Goal: Information Seeking & Learning: Learn about a topic

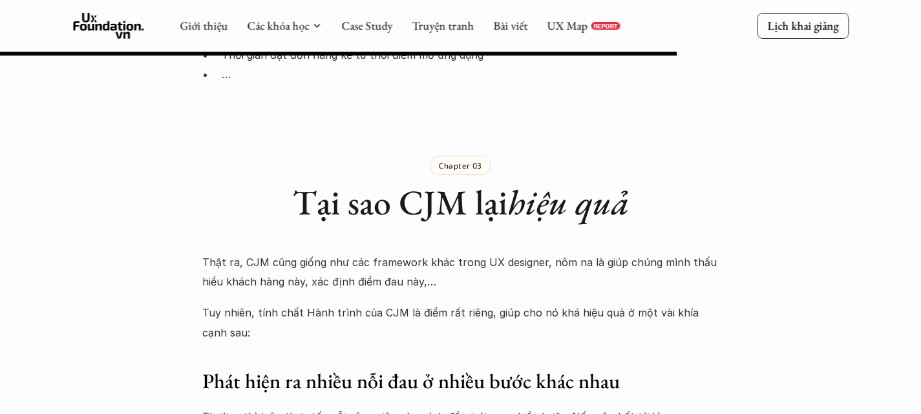
scroll to position [7425, 0]
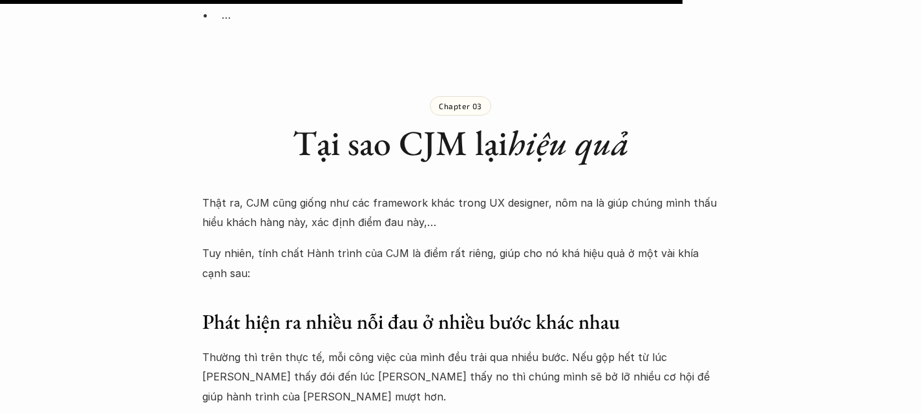
click at [460, 309] on h3 "Phát hiện ra nhiều nỗi đau ở nhiều bước khác nhau" at bounding box center [460, 322] width 517 height 27
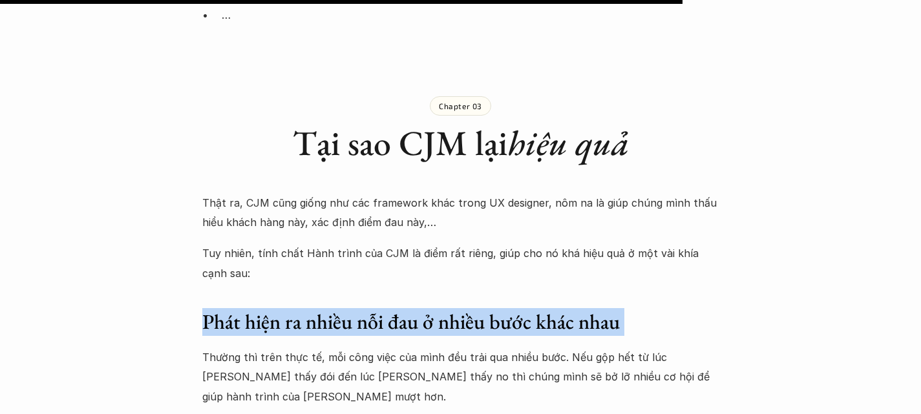
click at [460, 309] on h3 "Phát hiện ra nhiều nỗi đau ở nhiều bước khác nhau" at bounding box center [460, 322] width 517 height 27
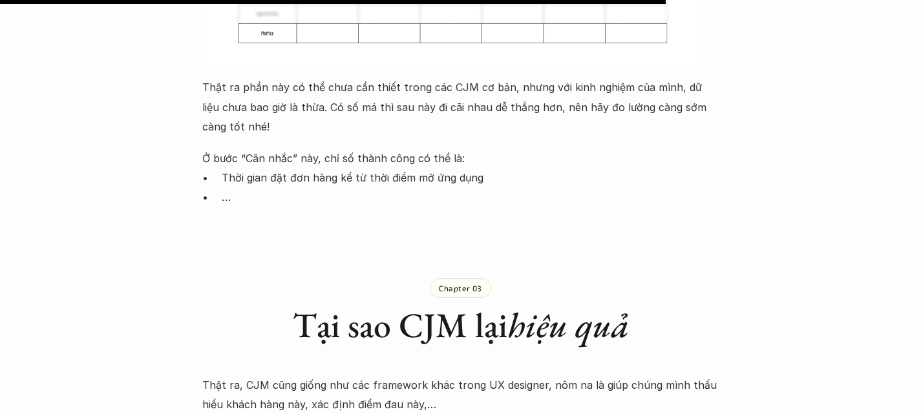
scroll to position [7244, 0]
click at [392, 375] on p "Thật ra, CJM cũng giống như các framework khác trong UX designer, nôm na là giú…" at bounding box center [460, 394] width 517 height 39
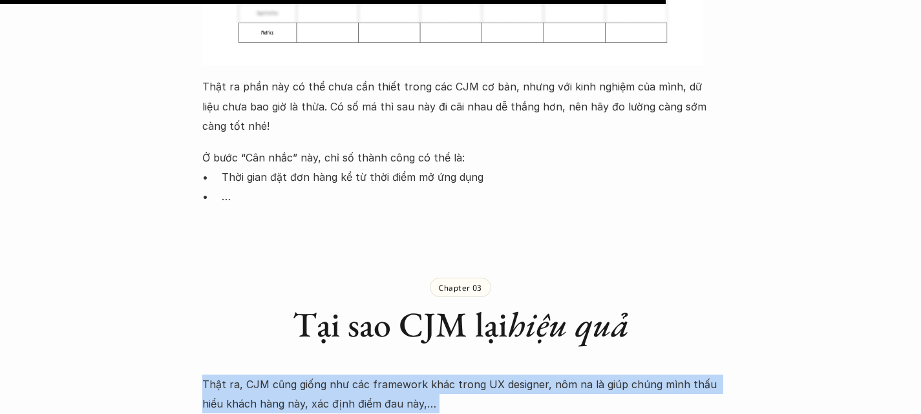
click at [392, 375] on p "Thật ra, CJM cũng giống như các framework khác trong UX designer, nôm na là giú…" at bounding box center [460, 394] width 517 height 39
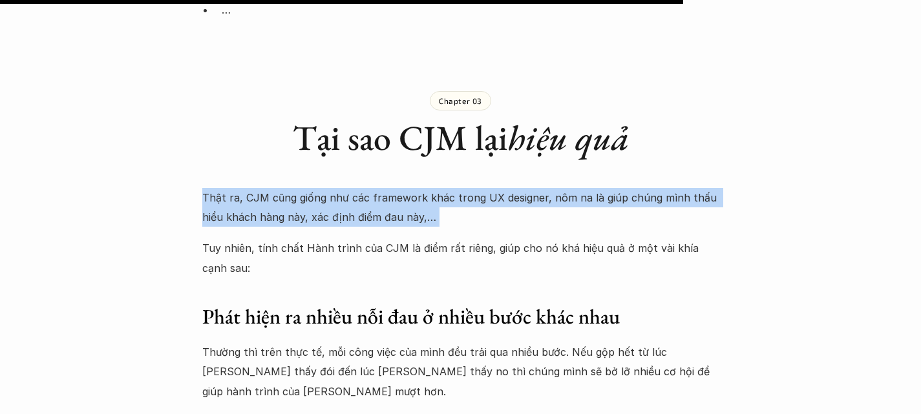
scroll to position [7431, 0]
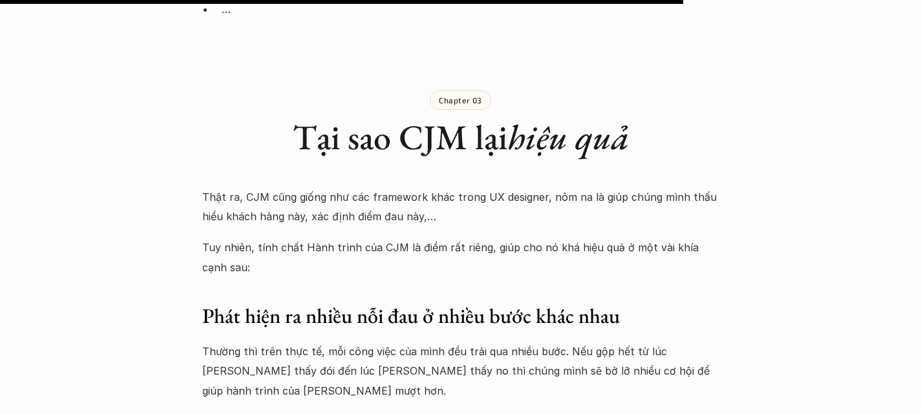
click at [408, 303] on h3 "Phát hiện ra nhiều nỗi đau ở nhiều bước khác nhau" at bounding box center [460, 316] width 517 height 27
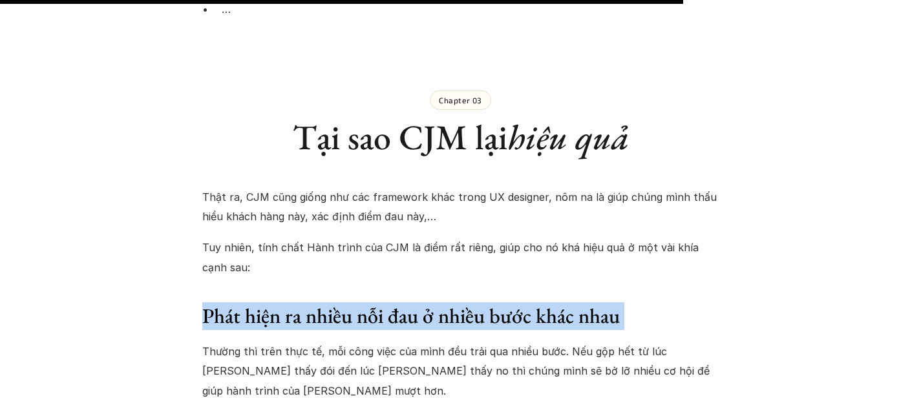
click at [408, 303] on h3 "Phát hiện ra nhiều nỗi đau ở nhiều bước khác nhau" at bounding box center [460, 316] width 517 height 27
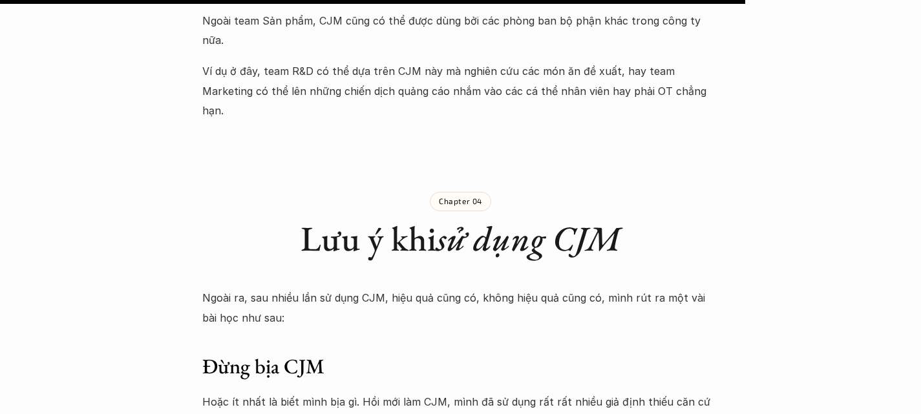
scroll to position [8132, 0]
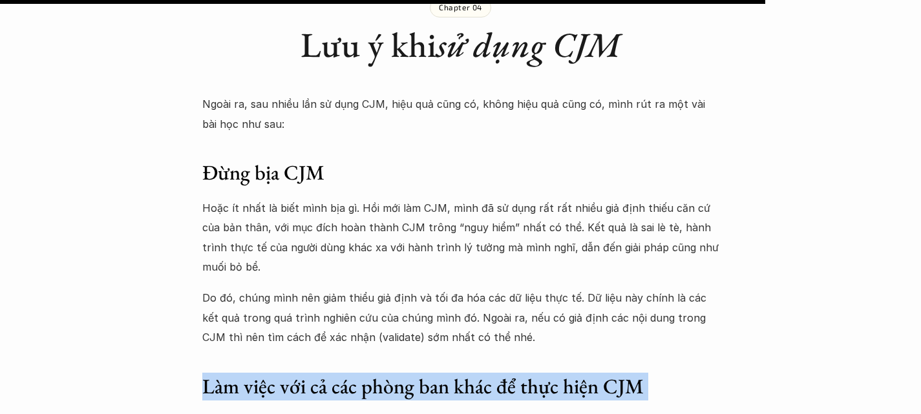
scroll to position [8325, 0]
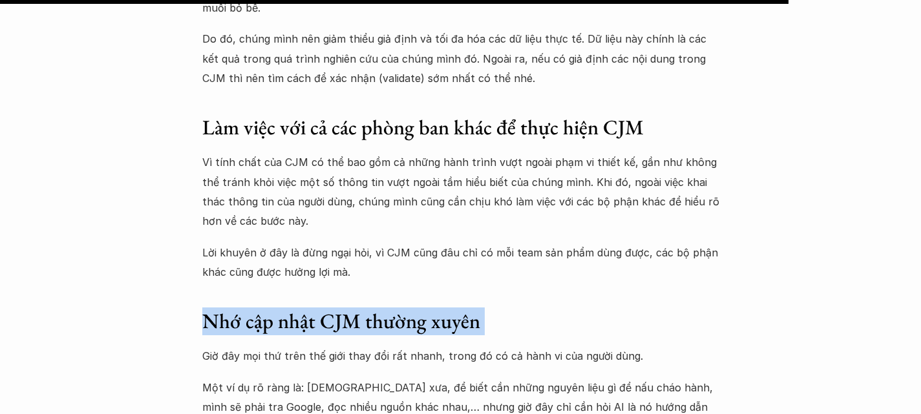
scroll to position [8585, 0]
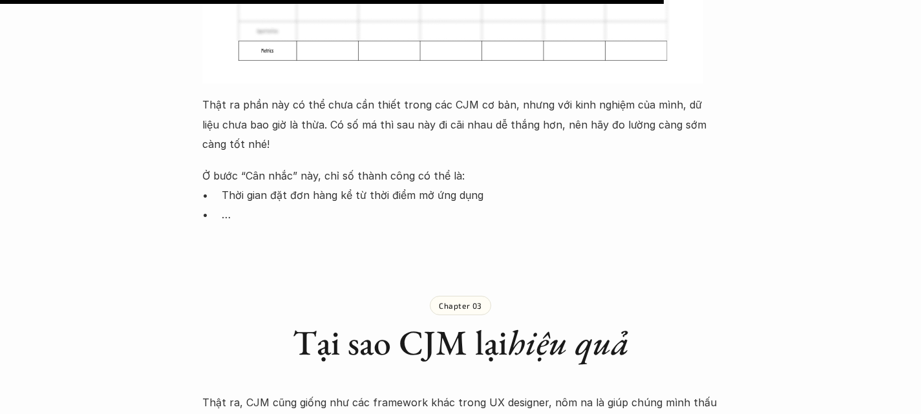
scroll to position [7227, 0]
click at [310, 321] on h1 "Tại sao CJM lại hiệu quả" at bounding box center [460, 342] width 517 height 42
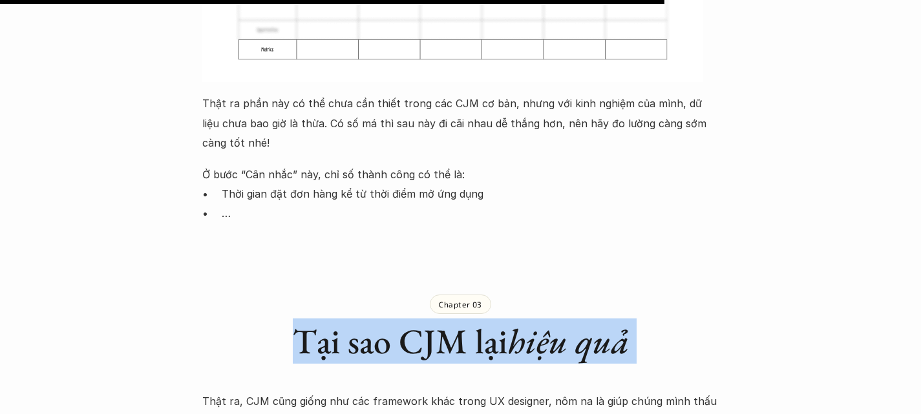
click at [310, 321] on h1 "Tại sao CJM lại hiệu quả" at bounding box center [460, 342] width 517 height 42
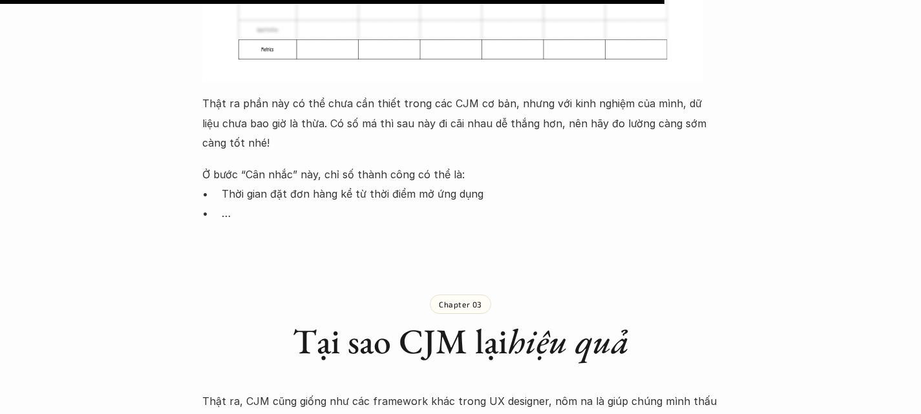
click at [628, 392] on p "Thật ra, CJM cũng giống như các framework khác trong UX designer, nôm na là giú…" at bounding box center [460, 411] width 517 height 39
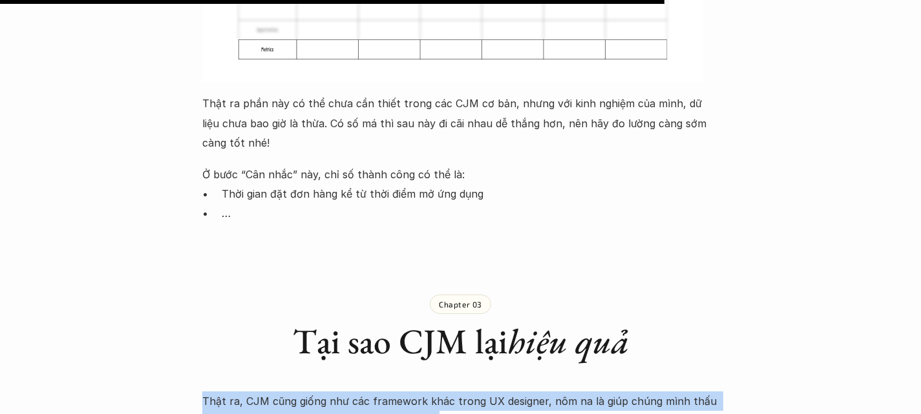
click at [628, 392] on p "Thật ra, CJM cũng giống như các framework khác trong UX designer, nôm na là giú…" at bounding box center [460, 411] width 517 height 39
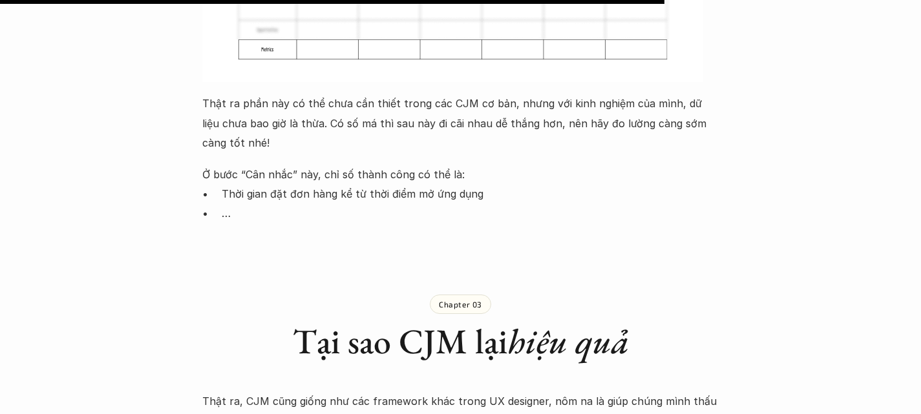
click at [315, 321] on h1 "Tại sao CJM lại hiệu quả" at bounding box center [460, 342] width 517 height 42
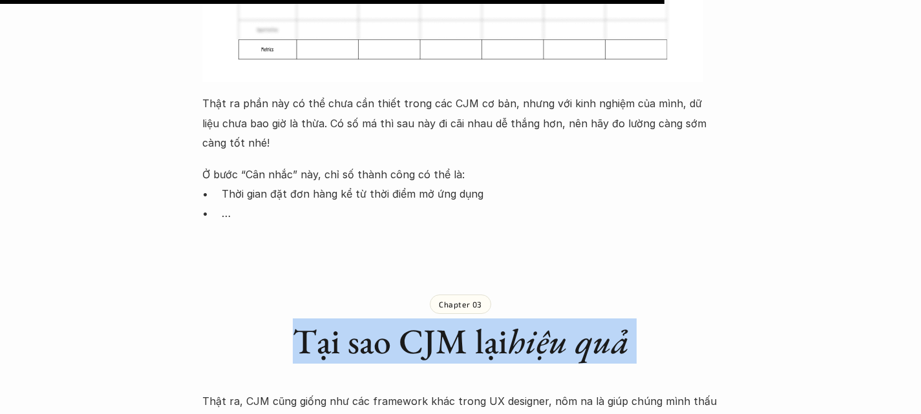
click at [315, 321] on h1 "Tại sao CJM lại hiệu quả" at bounding box center [460, 342] width 517 height 42
click at [470, 321] on h1 "Tại sao CJM lại hiệu quả" at bounding box center [460, 342] width 517 height 42
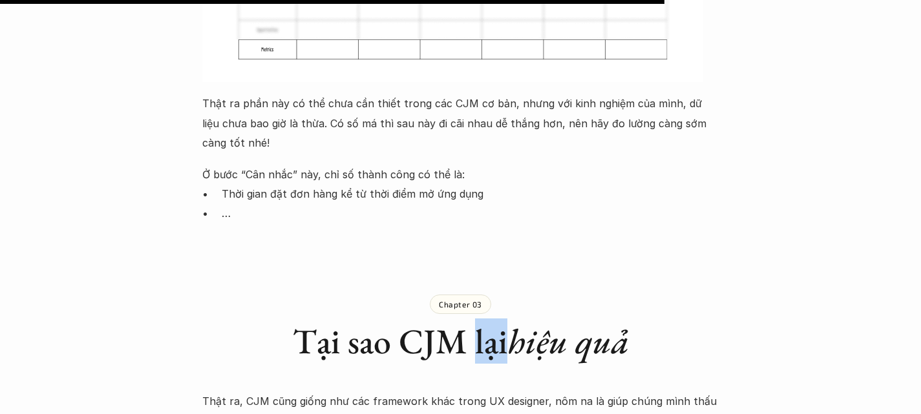
click at [470, 321] on h1 "Tại sao CJM lại hiệu quả" at bounding box center [460, 342] width 517 height 42
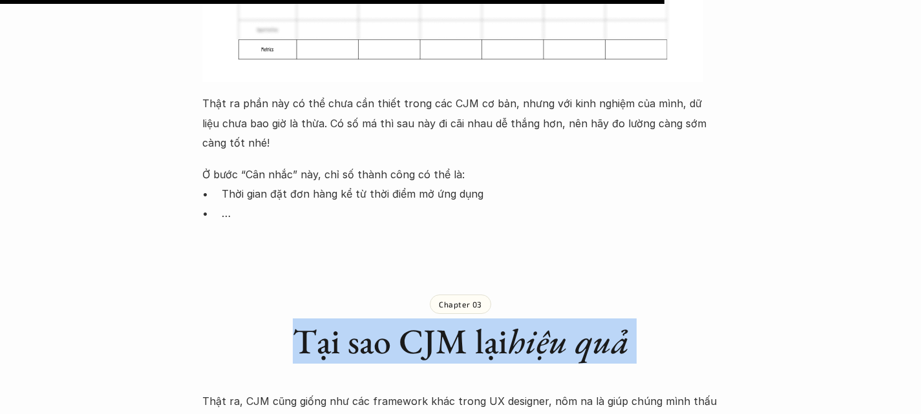
click at [470, 321] on h1 "Tại sao CJM lại hiệu quả" at bounding box center [460, 342] width 517 height 42
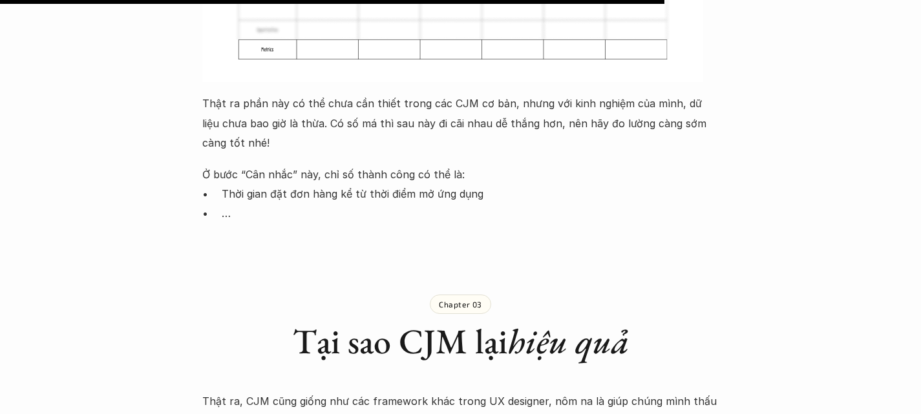
click at [360, 392] on p "Thật ra, CJM cũng giống như các framework khác trong UX designer, nôm na là giú…" at bounding box center [460, 411] width 517 height 39
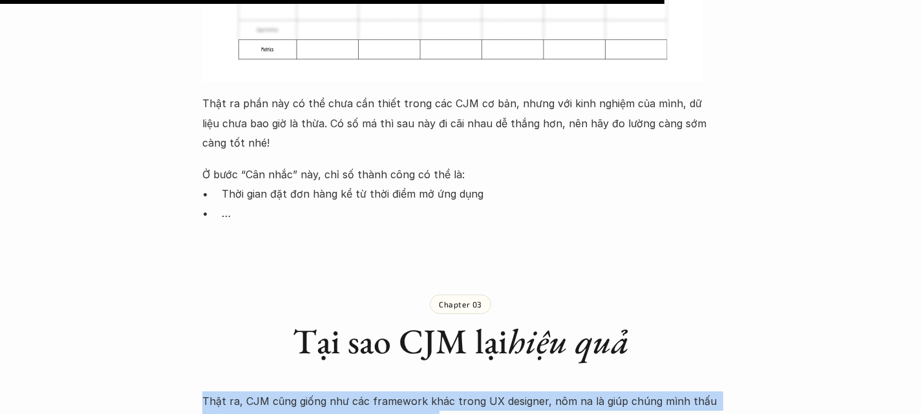
click at [360, 392] on p "Thật ra, CJM cũng giống như các framework khác trong UX designer, nôm na là giú…" at bounding box center [460, 411] width 517 height 39
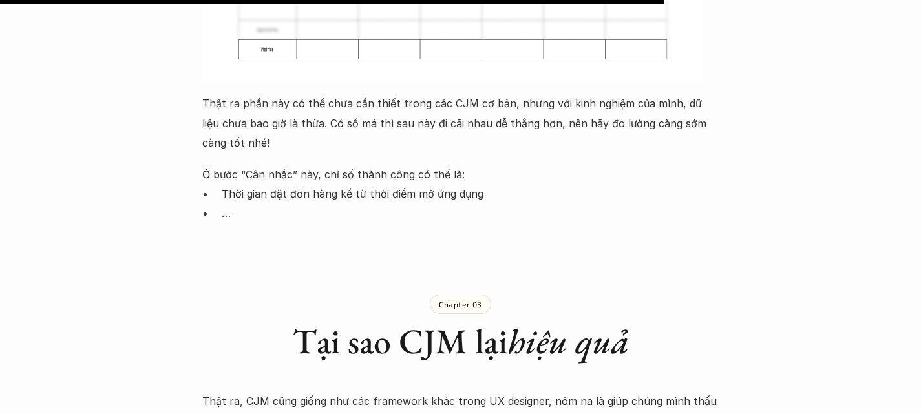
click at [366, 321] on h1 "Tại sao CJM lại hiệu quả" at bounding box center [460, 342] width 517 height 42
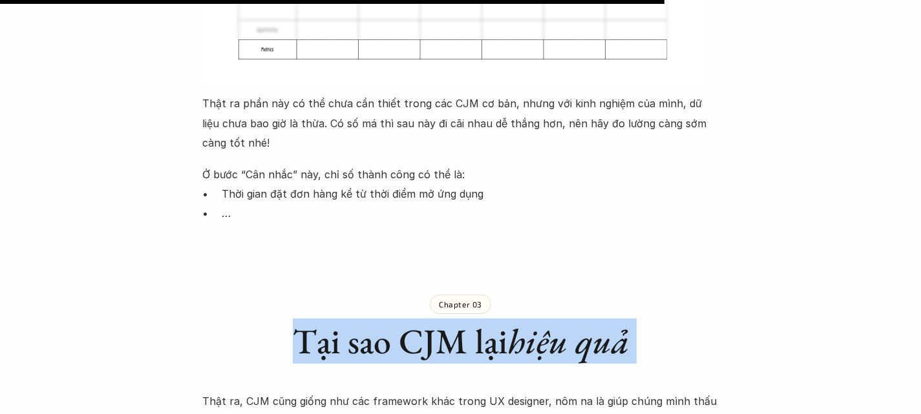
click at [366, 321] on h1 "Tại sao CJM lại hiệu quả" at bounding box center [460, 342] width 517 height 42
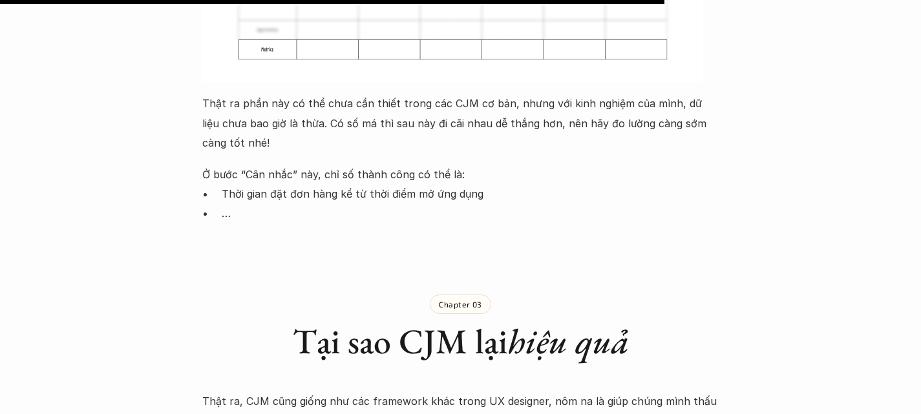
click at [326, 392] on p "Thật ra, CJM cũng giống như các framework khác trong UX designer, nôm na là giú…" at bounding box center [460, 411] width 517 height 39
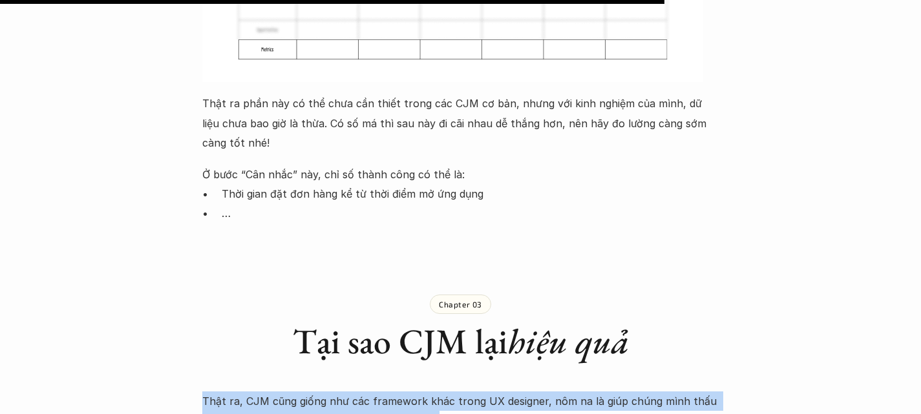
click at [326, 392] on p "Thật ra, CJM cũng giống như các framework khác trong UX designer, nôm na là giú…" at bounding box center [460, 411] width 517 height 39
click at [210, 392] on p "Thật ra, CJM cũng giống như các framework khác trong UX designer, nôm na là giú…" at bounding box center [460, 411] width 517 height 39
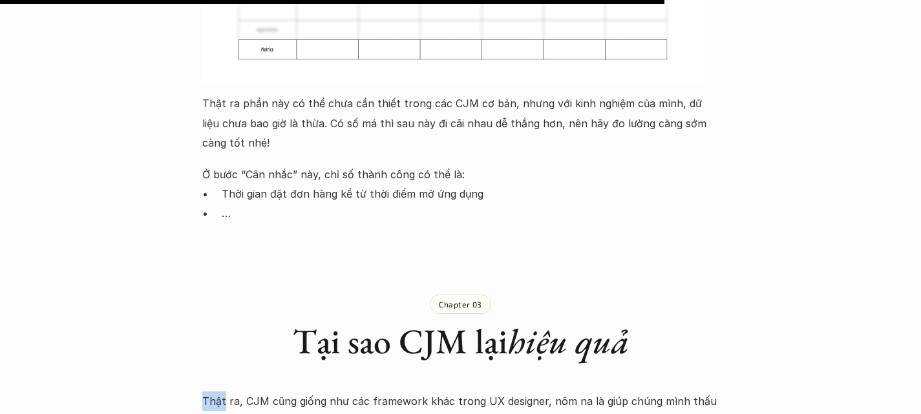
click at [210, 392] on p "Thật ra, CJM cũng giống như các framework khác trong UX designer, nôm na là giú…" at bounding box center [460, 411] width 517 height 39
drag, startPoint x: 241, startPoint y: 129, endPoint x: 196, endPoint y: 125, distance: 44.8
drag, startPoint x: 197, startPoint y: 125, endPoint x: 241, endPoint y: 128, distance: 43.4
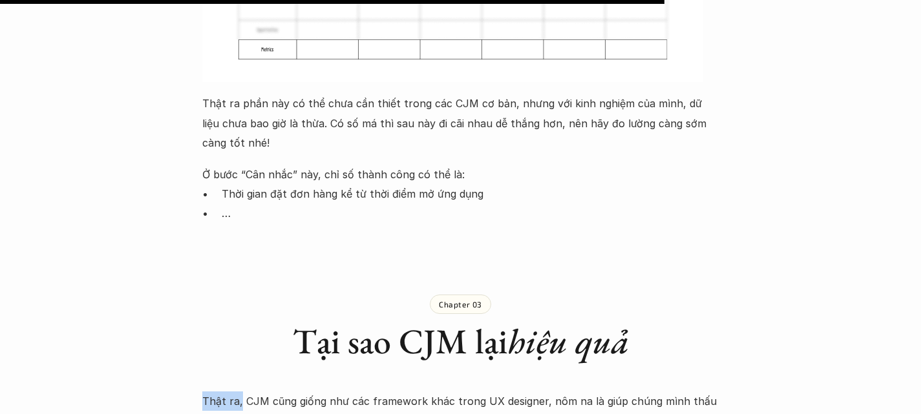
click at [241, 392] on p "Thật ra, CJM cũng giống như các framework khác trong UX designer, nôm na là giú…" at bounding box center [460, 411] width 517 height 39
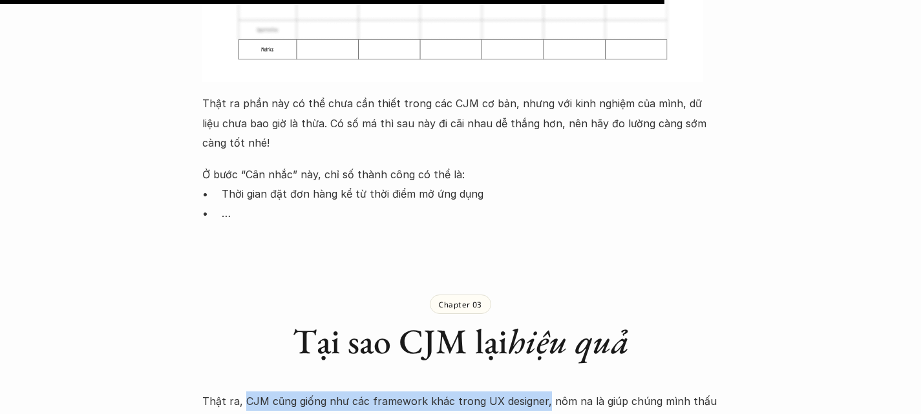
drag, startPoint x: 244, startPoint y: 129, endPoint x: 542, endPoint y: 128, distance: 298.1
click at [542, 392] on p "Thật ra, CJM cũng giống như các framework khác trong UX designer, nôm na là giú…" at bounding box center [460, 411] width 517 height 39
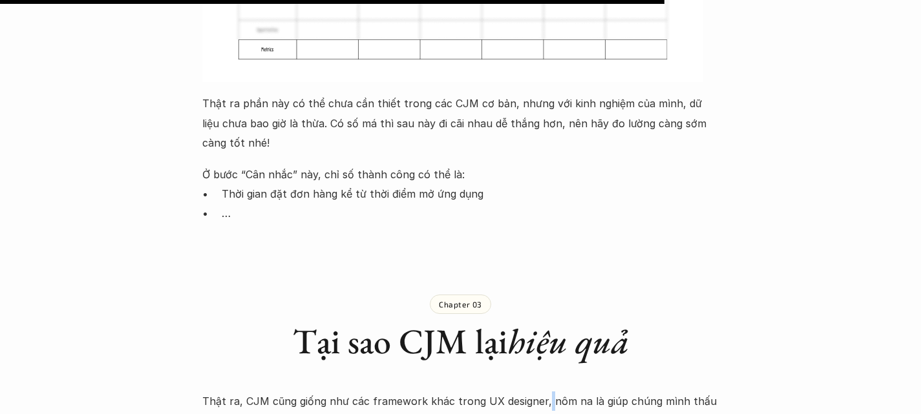
click at [542, 392] on p "Thật ra, CJM cũng giống như các framework khác trong UX designer, nôm na là giú…" at bounding box center [460, 411] width 517 height 39
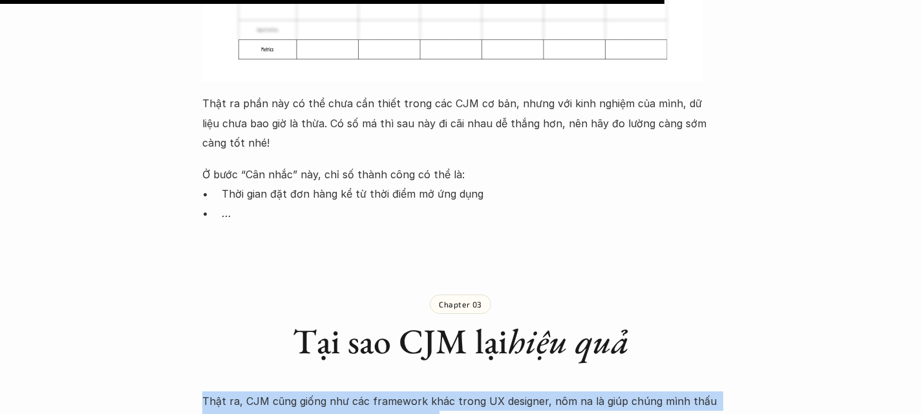
click at [542, 392] on p "Thật ra, CJM cũng giống như các framework khác trong UX designer, nôm na là giú…" at bounding box center [460, 411] width 517 height 39
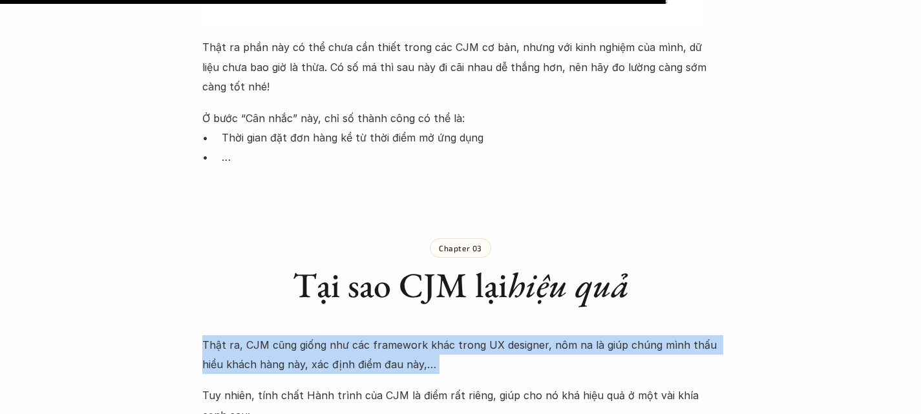
scroll to position [7287, 0]
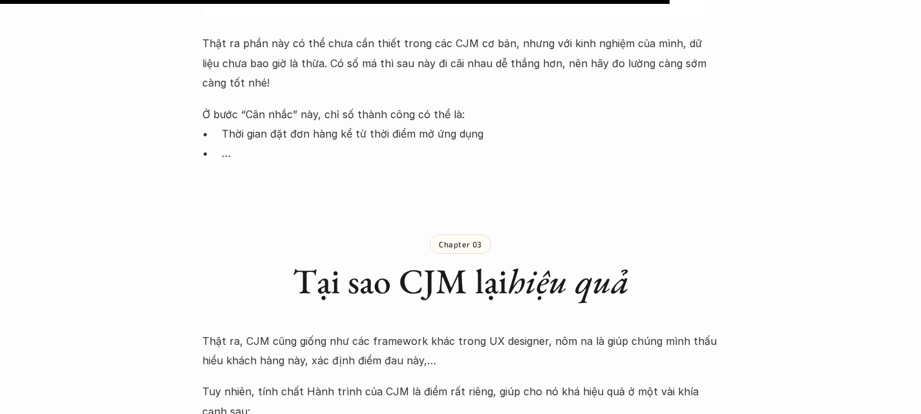
click at [226, 382] on p "Tuy nhiên, tính chất Hành trình của CJM là điểm rất riêng, giúp cho nó khá hiệu…" at bounding box center [460, 401] width 517 height 39
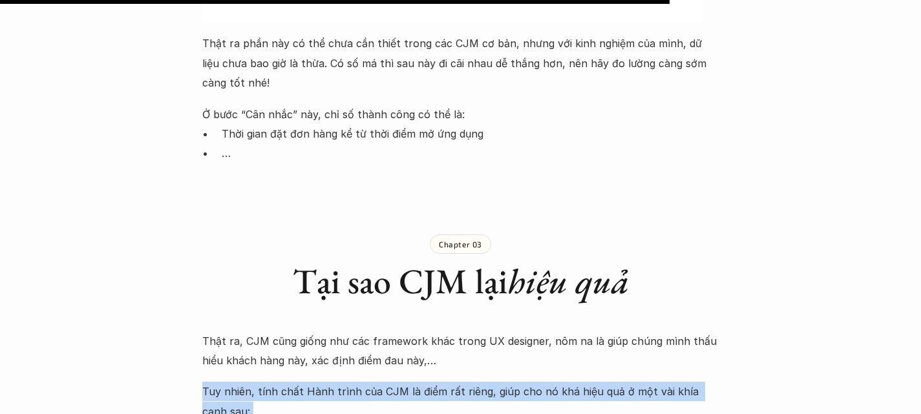
click at [226, 382] on p "Tuy nhiên, tính chất Hành trình của CJM là điểm rất riêng, giúp cho nó khá hiệu…" at bounding box center [460, 401] width 517 height 39
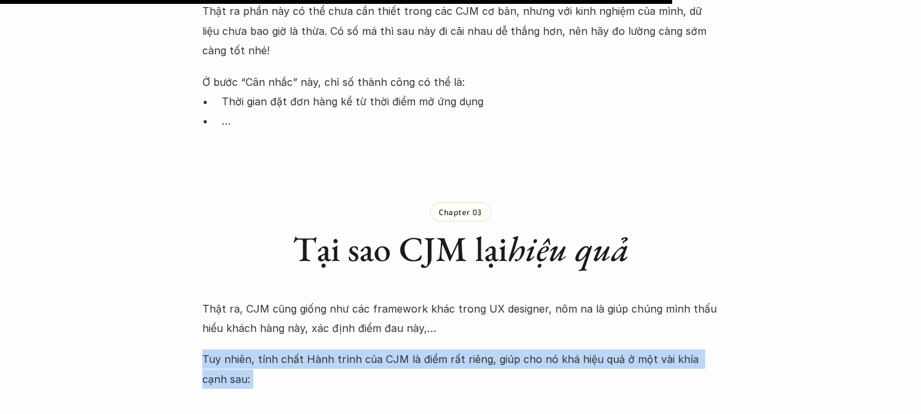
scroll to position [7320, 0]
click at [253, 349] on p "Tuy nhiên, tính chất Hành trình của CJM là điểm rất riêng, giúp cho nó khá hiệu…" at bounding box center [460, 368] width 517 height 39
drag, startPoint x: 255, startPoint y: 81, endPoint x: 510, endPoint y: 110, distance: 257.0
click at [510, 349] on p "Tuy nhiên, tính chất Hành trình của CJM là điểm rất riêng, giúp cho nó khá hiệu…" at bounding box center [460, 368] width 517 height 39
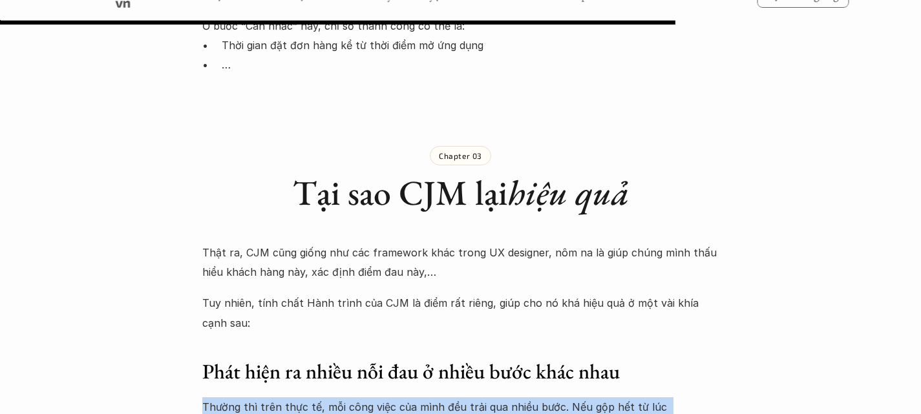
scroll to position [7377, 0]
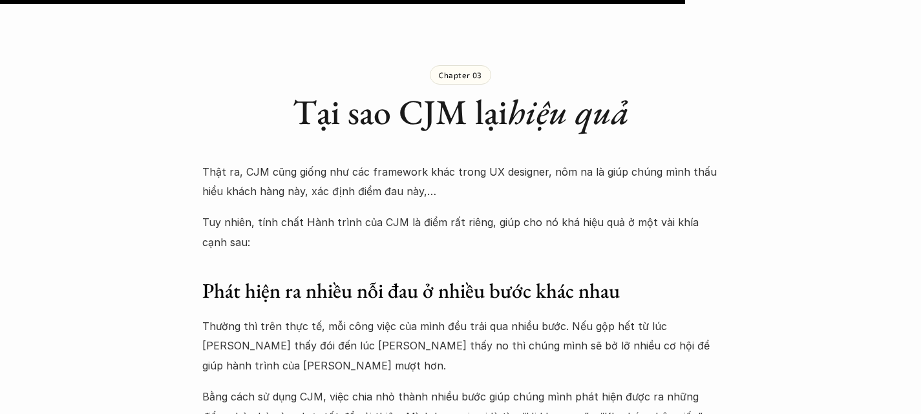
scroll to position [7457, 0]
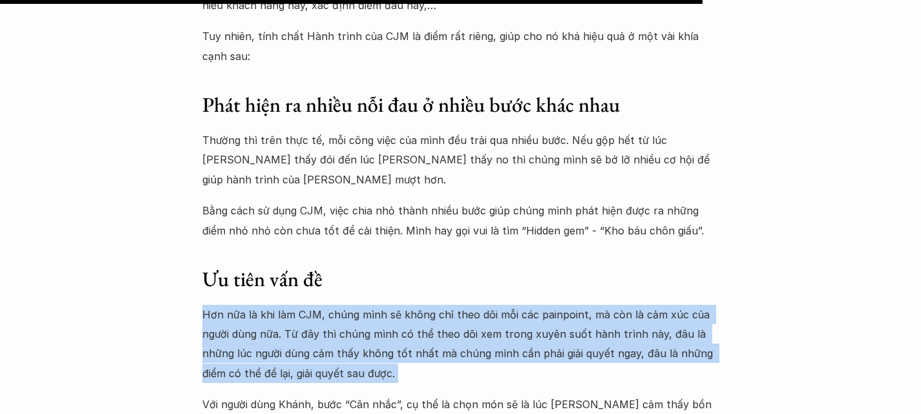
scroll to position [7643, 0]
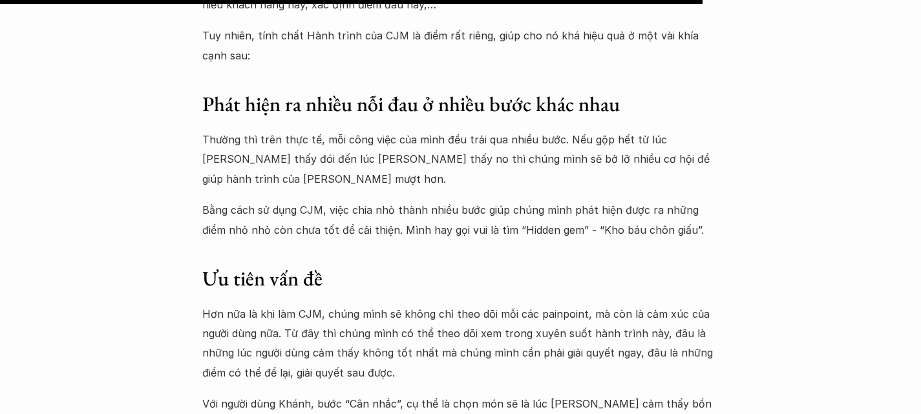
click at [347, 394] on p "Với người dùng Khánh, bước “Cân nhắc”, cụ thể là chọn món sẽ là lúc [PERSON_NAM…" at bounding box center [460, 413] width 517 height 39
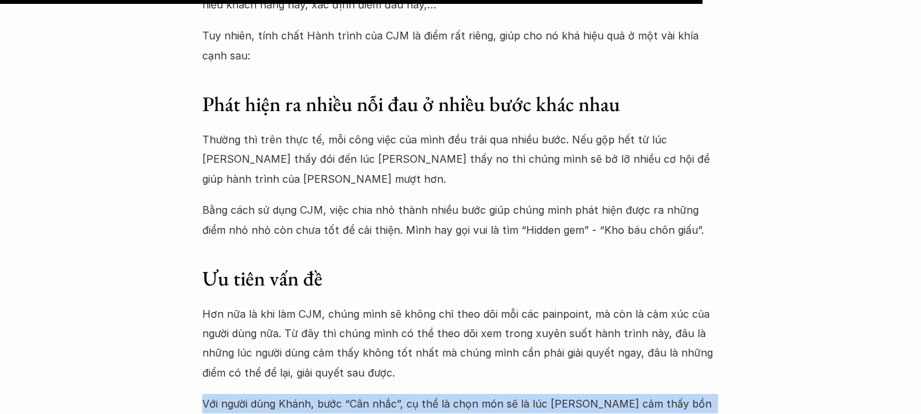
click at [347, 394] on p "Với người dùng Khánh, bước “Cân nhắc”, cụ thể là chọn món sẽ là lúc [PERSON_NAM…" at bounding box center [460, 413] width 517 height 39
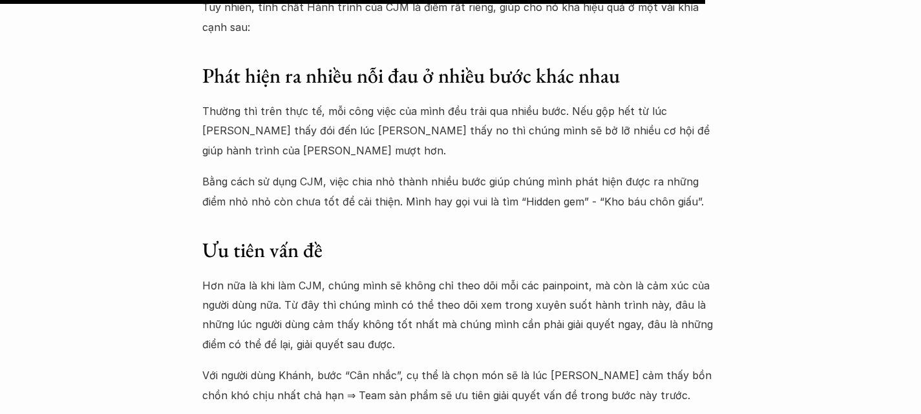
drag, startPoint x: 261, startPoint y: 174, endPoint x: 311, endPoint y: 175, distance: 49.8
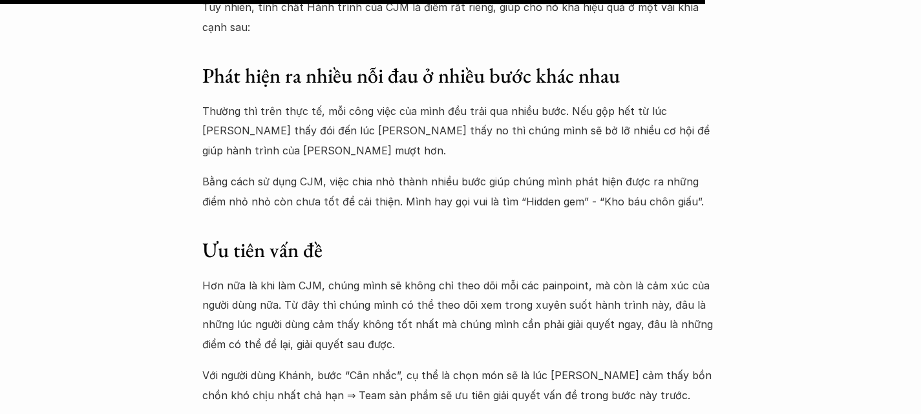
drag, startPoint x: 314, startPoint y: 178, endPoint x: 409, endPoint y: 170, distance: 95.4
drag, startPoint x: 418, startPoint y: 173, endPoint x: 678, endPoint y: 202, distance: 262.2
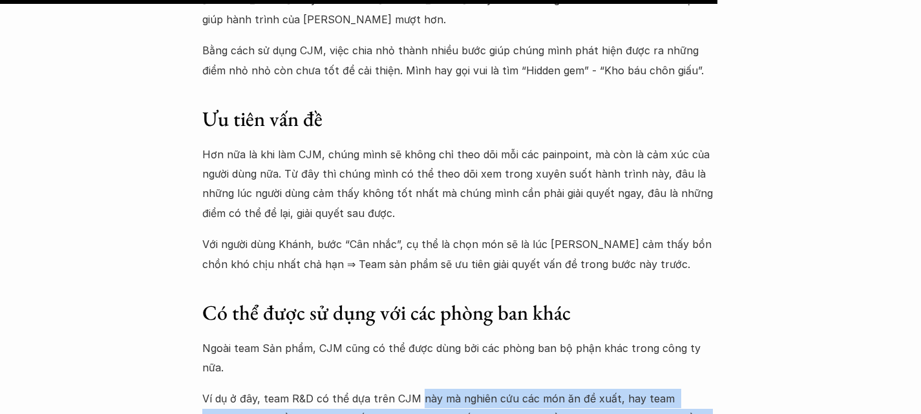
scroll to position [7804, 0]
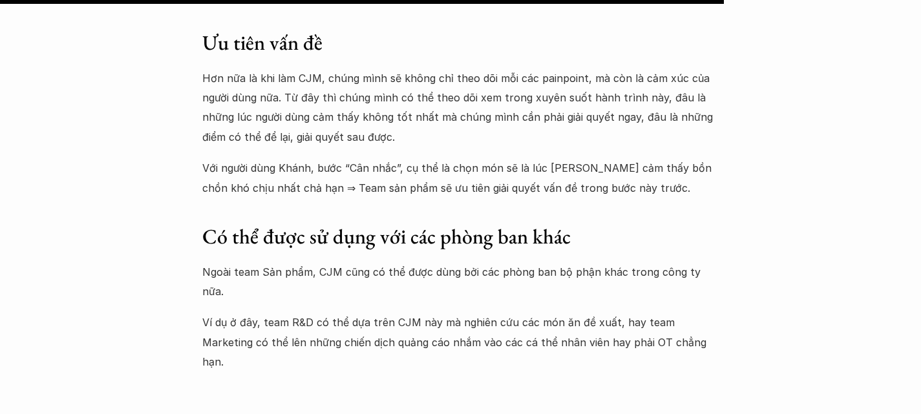
scroll to position [7880, 0]
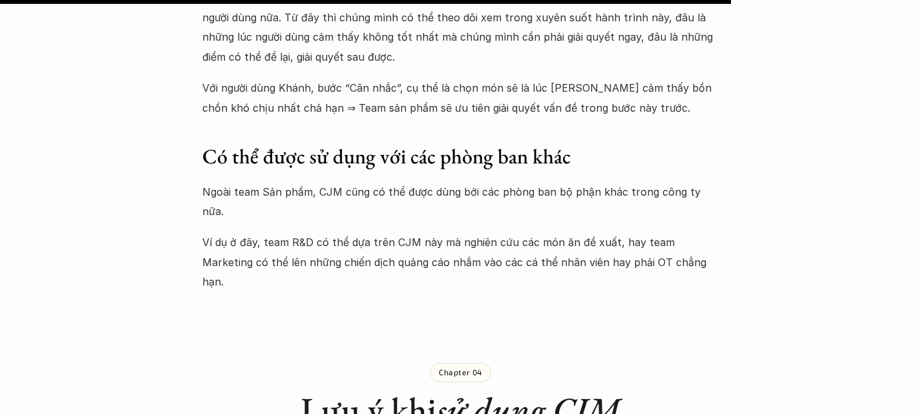
scroll to position [7961, 0]
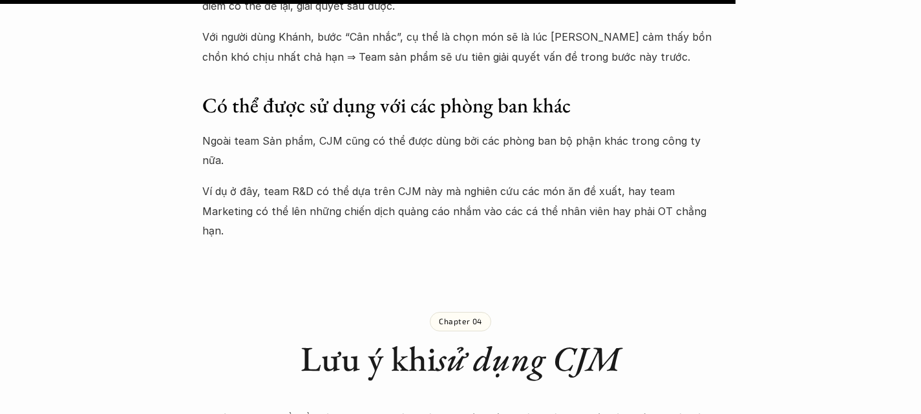
scroll to position [8011, 0]
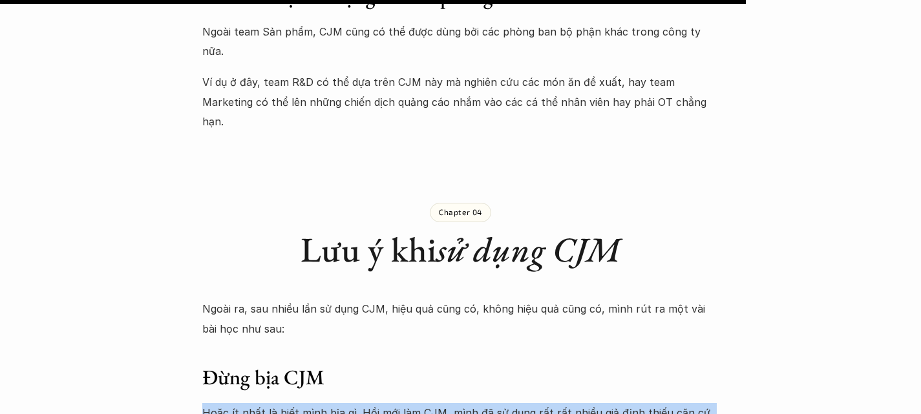
scroll to position [8126, 0]
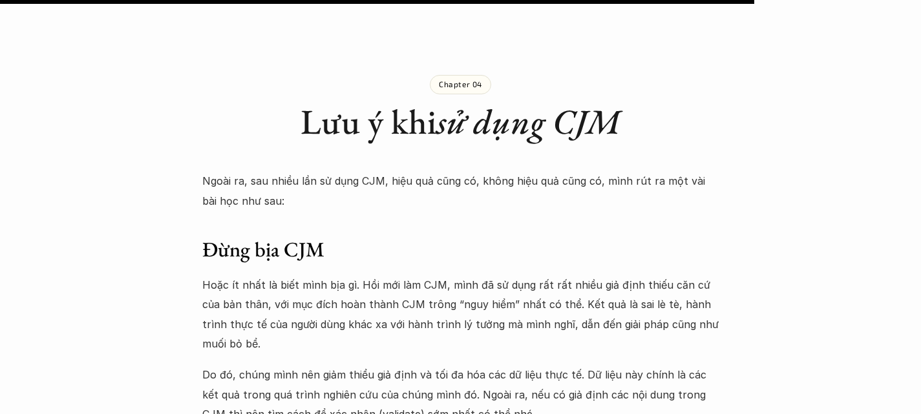
scroll to position [8251, 0]
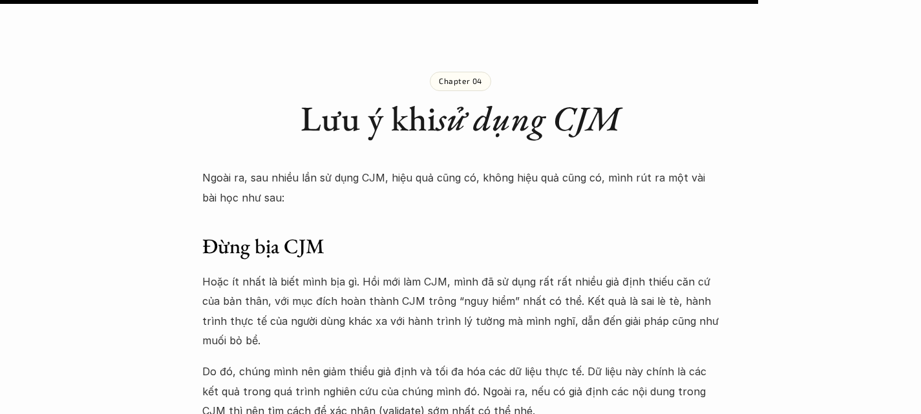
drag, startPoint x: 282, startPoint y: 106, endPoint x: 595, endPoint y: 164, distance: 318.8
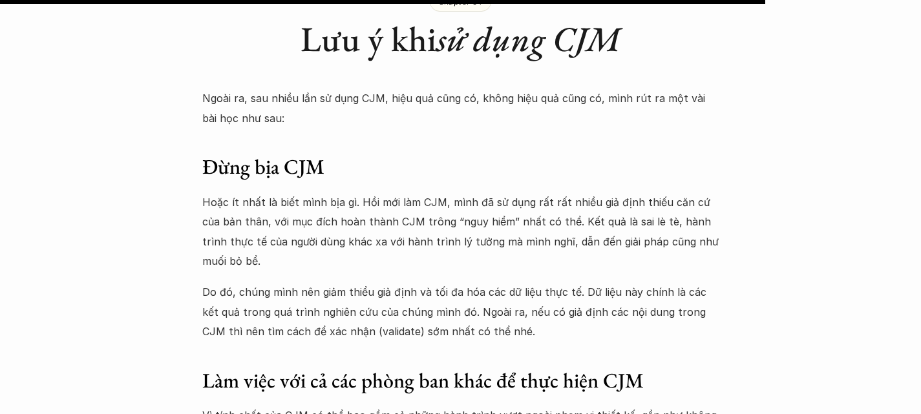
scroll to position [8333, 0]
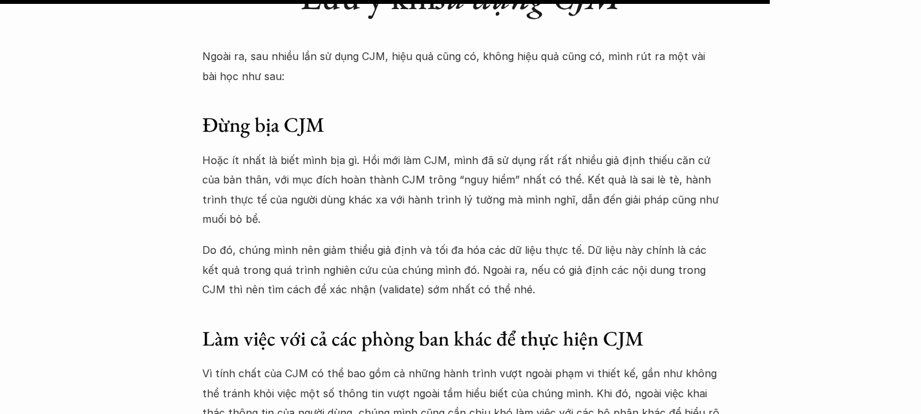
scroll to position [8373, 0]
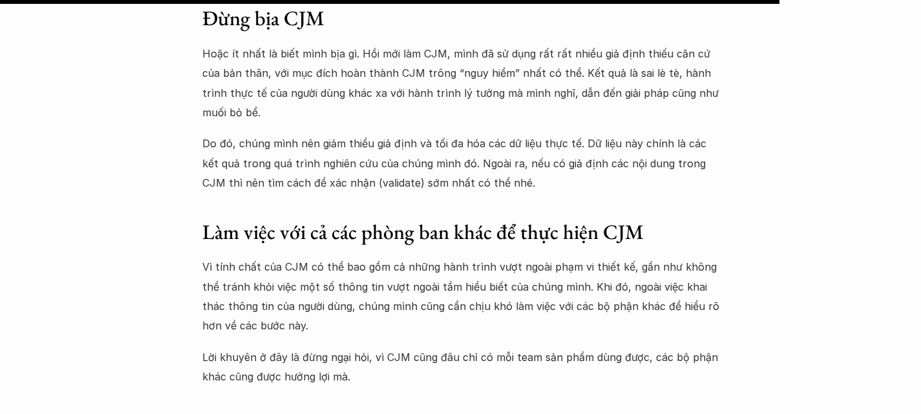
scroll to position [8480, 0]
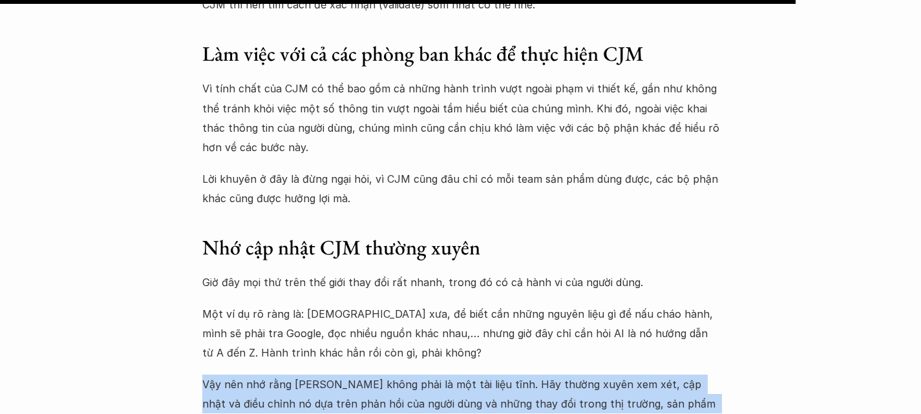
scroll to position [8660, 0]
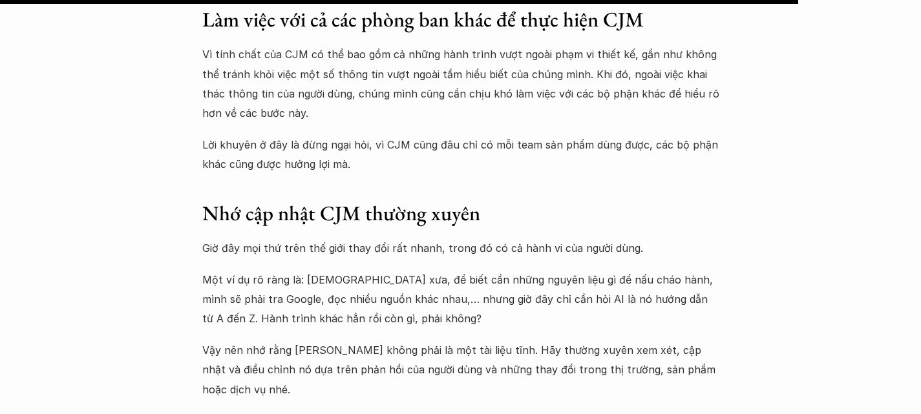
scroll to position [8693, 0]
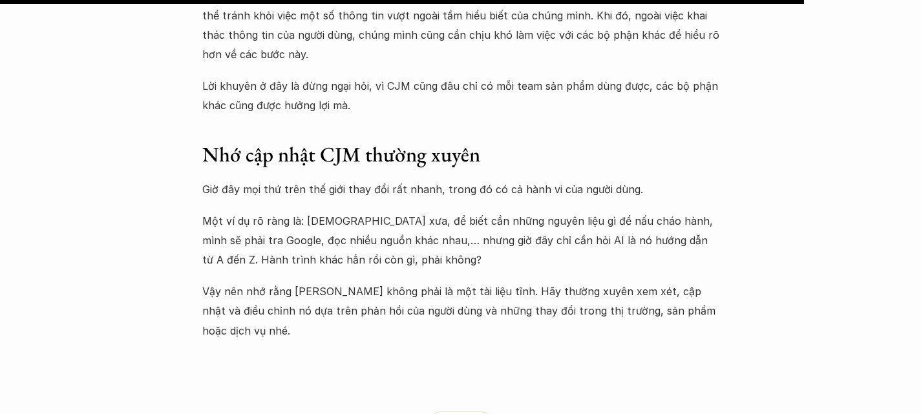
scroll to position [8752, 0]
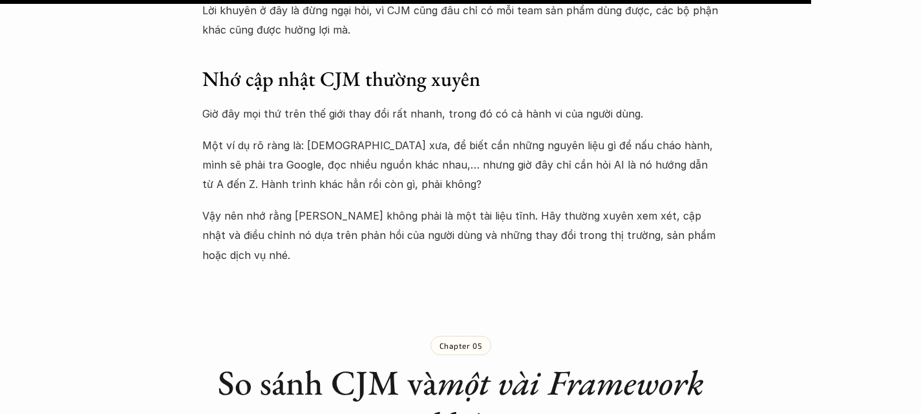
scroll to position [8827, 0]
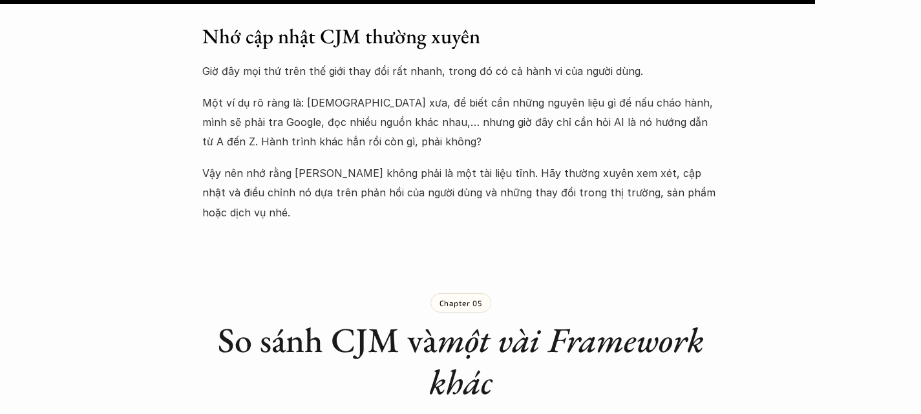
scroll to position [8870, 0]
drag, startPoint x: 233, startPoint y: 145, endPoint x: 498, endPoint y: 148, distance: 264.5
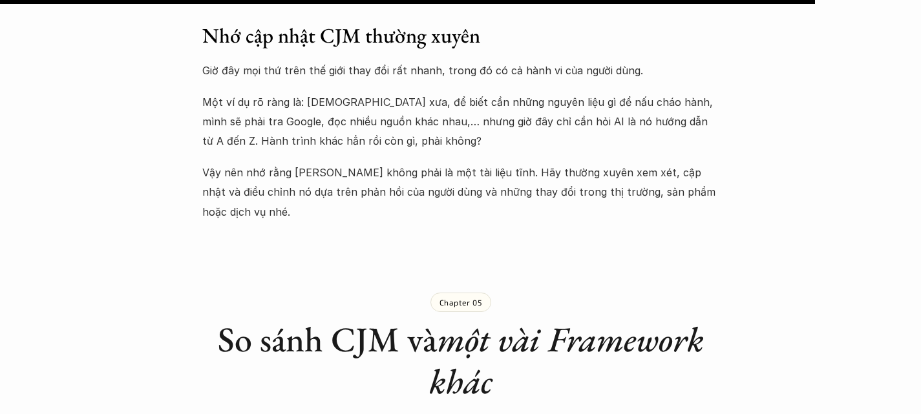
drag, startPoint x: 508, startPoint y: 148, endPoint x: 719, endPoint y: 160, distance: 211.1
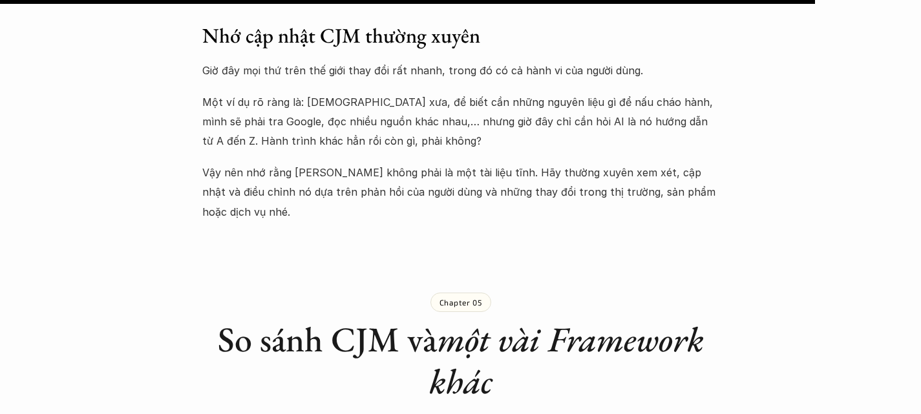
drag, startPoint x: 555, startPoint y: 251, endPoint x: 700, endPoint y: 264, distance: 146.0
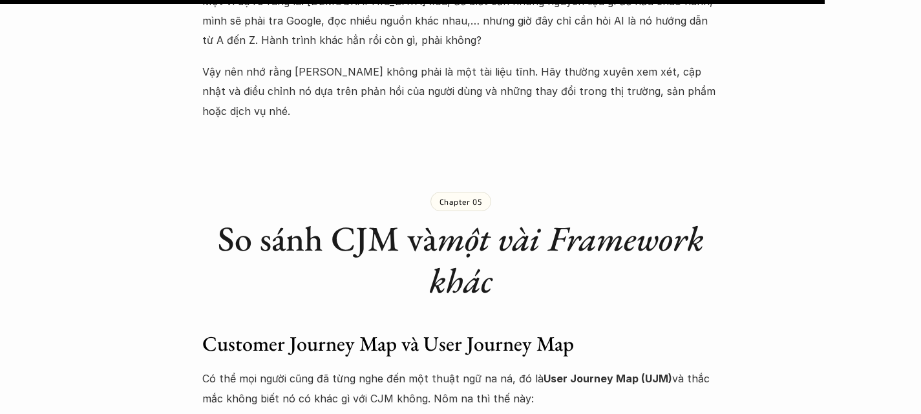
scroll to position [8975, 0]
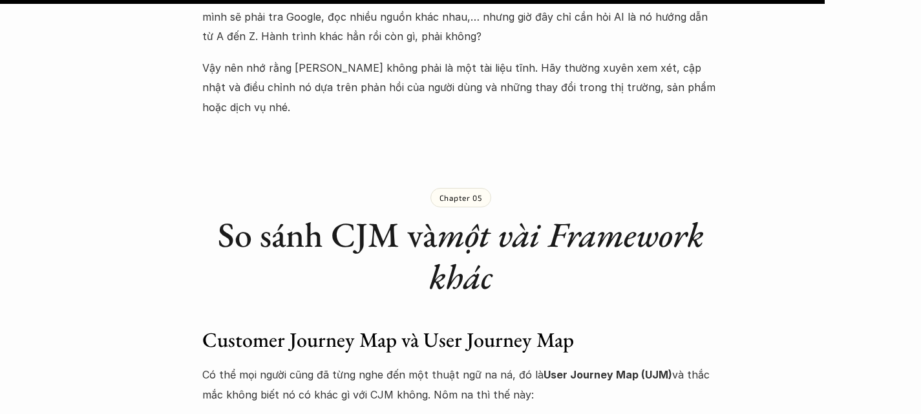
drag, startPoint x: 368, startPoint y: 177, endPoint x: 445, endPoint y: 179, distance: 77.0
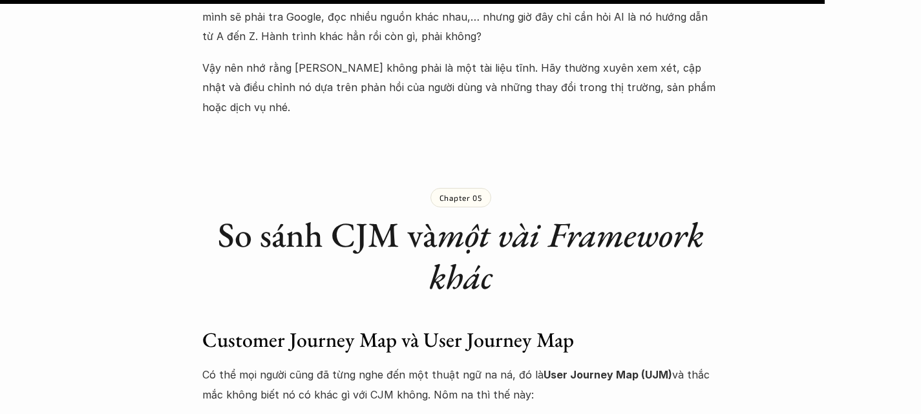
drag, startPoint x: 476, startPoint y: 180, endPoint x: 731, endPoint y: 191, distance: 254.9
drag, startPoint x: 325, startPoint y: 198, endPoint x: 642, endPoint y: 202, distance: 317.5
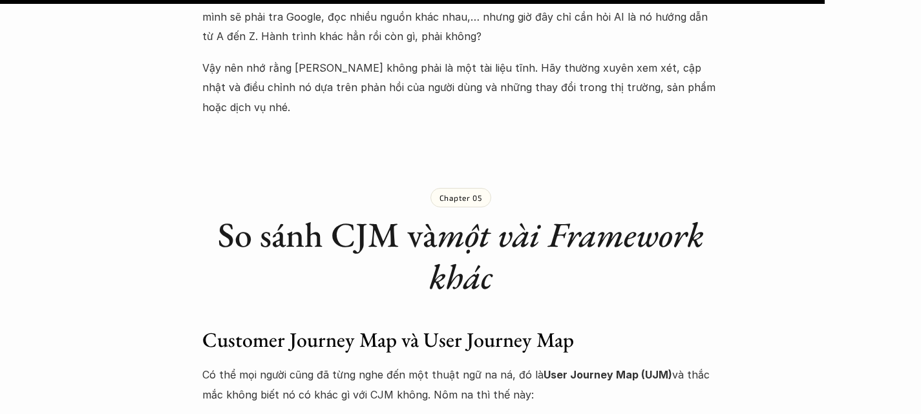
drag, startPoint x: 652, startPoint y: 202, endPoint x: 723, endPoint y: 207, distance: 71.3
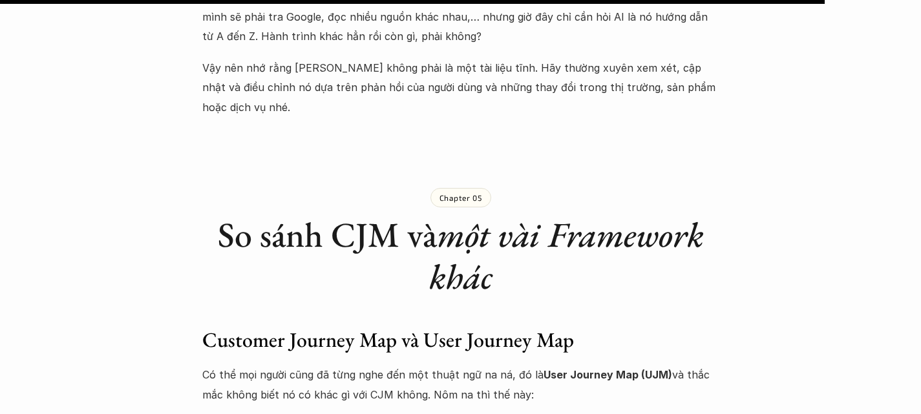
drag, startPoint x: 249, startPoint y: 219, endPoint x: 454, endPoint y: 226, distance: 205.1
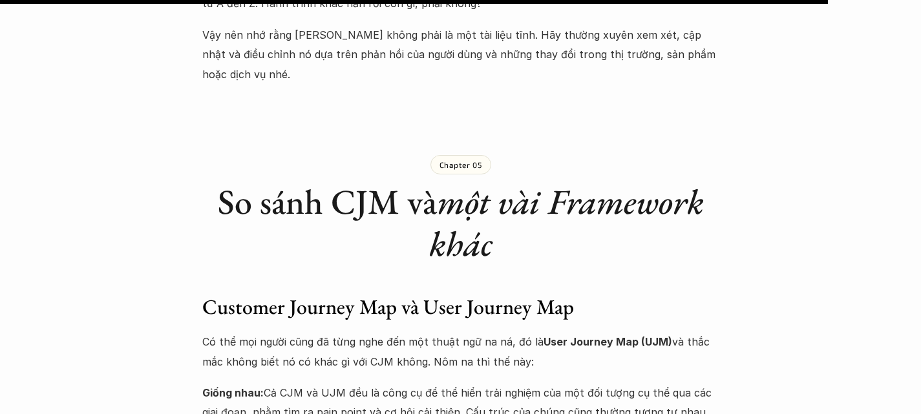
scroll to position [9008, 0]
drag, startPoint x: 458, startPoint y: 186, endPoint x: 495, endPoint y: 211, distance: 44.3
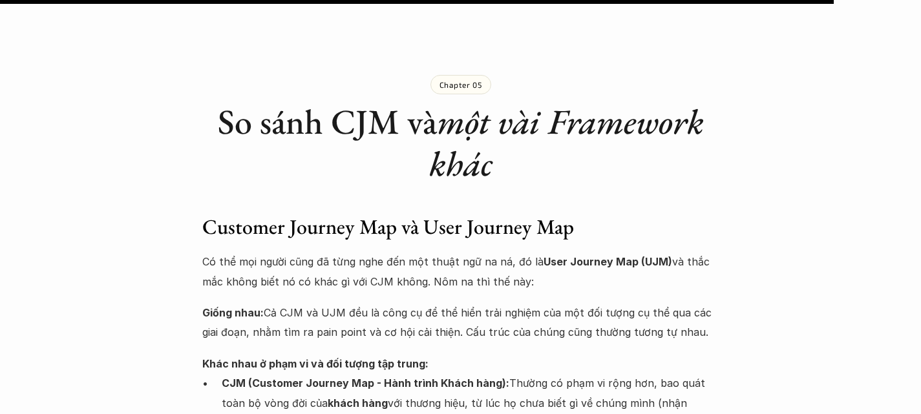
scroll to position [9089, 0]
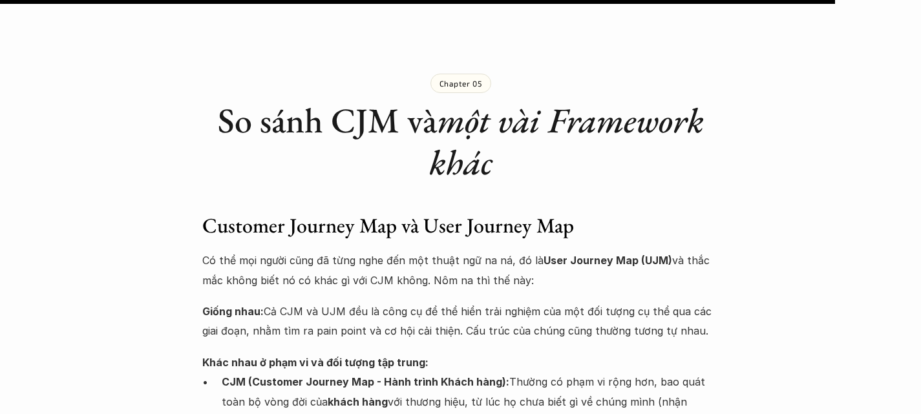
drag, startPoint x: 595, startPoint y: 237, endPoint x: 647, endPoint y: 238, distance: 51.7
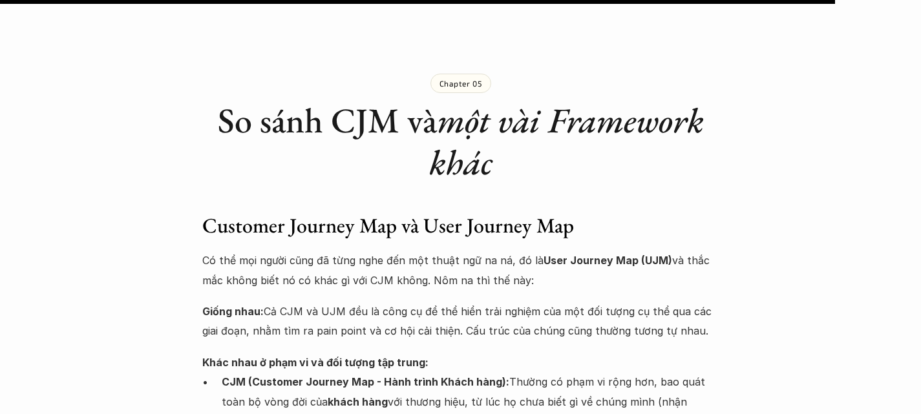
drag, startPoint x: 647, startPoint y: 238, endPoint x: 755, endPoint y: 253, distance: 108.4
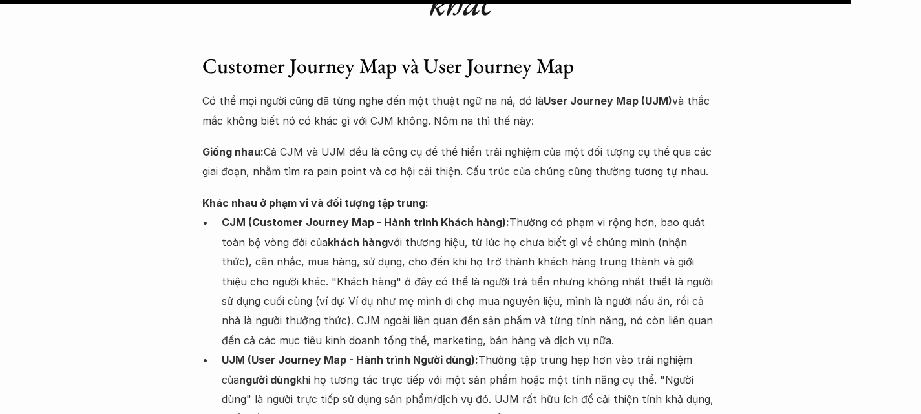
scroll to position [9254, 0]
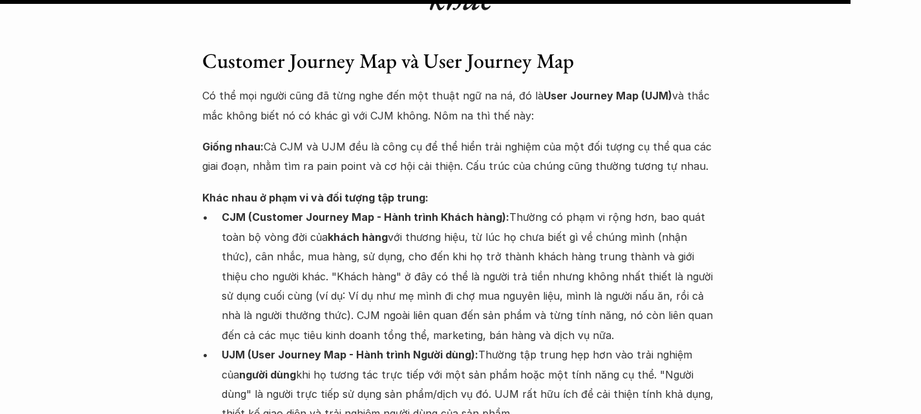
drag, startPoint x: 230, startPoint y: 211, endPoint x: 418, endPoint y: 206, distance: 188.2
drag, startPoint x: 428, startPoint y: 204, endPoint x: 592, endPoint y: 209, distance: 163.7
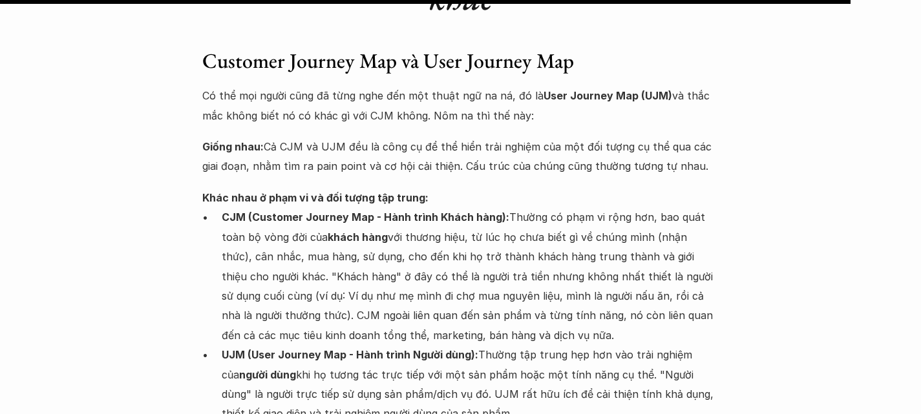
drag, startPoint x: 592, startPoint y: 209, endPoint x: 707, endPoint y: 224, distance: 116.7
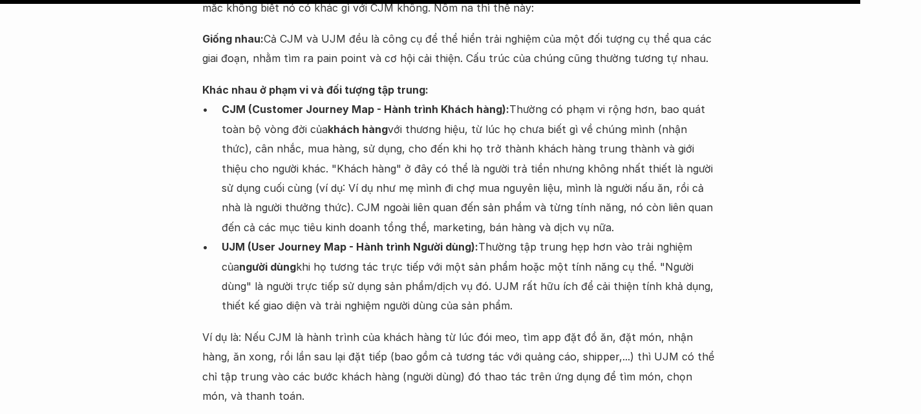
scroll to position [9363, 0]
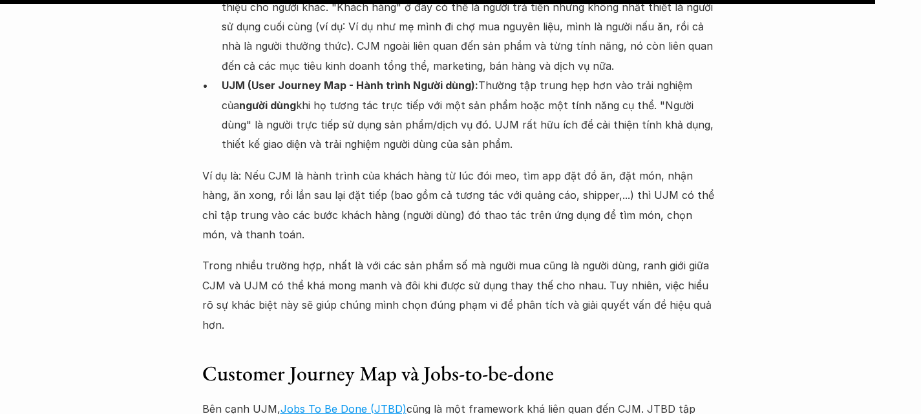
scroll to position [9524, 0]
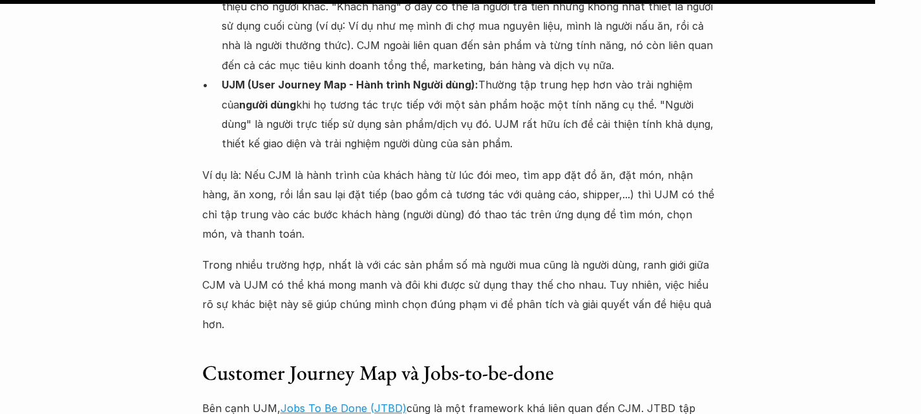
drag, startPoint x: 225, startPoint y: 169, endPoint x: 473, endPoint y: 203, distance: 250.0
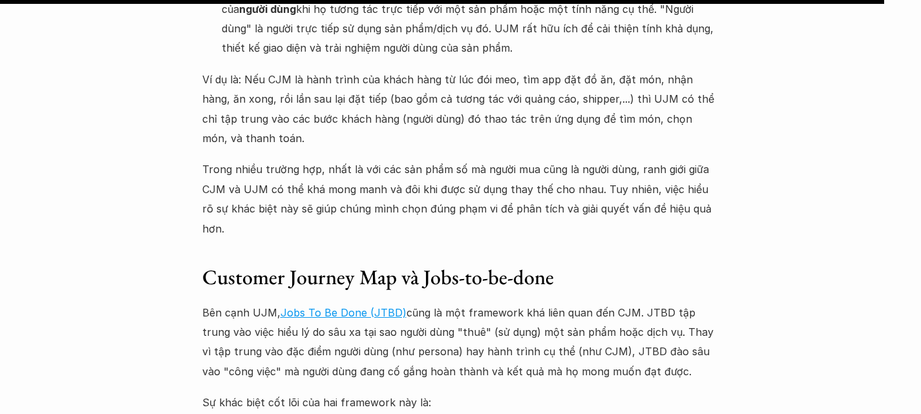
scroll to position [9620, 0]
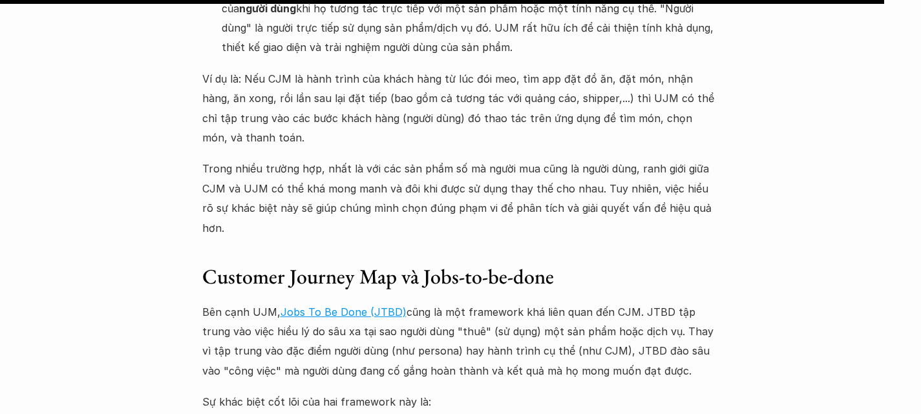
drag, startPoint x: 322, startPoint y: 167, endPoint x: 536, endPoint y: 166, distance: 214.0
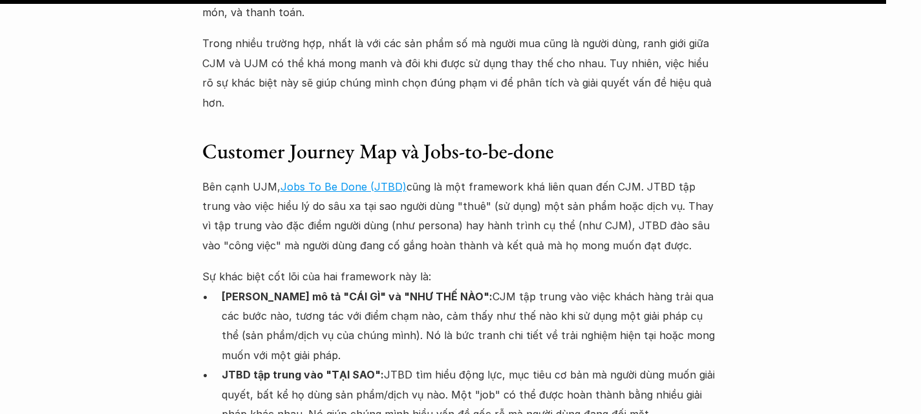
scroll to position [9747, 0]
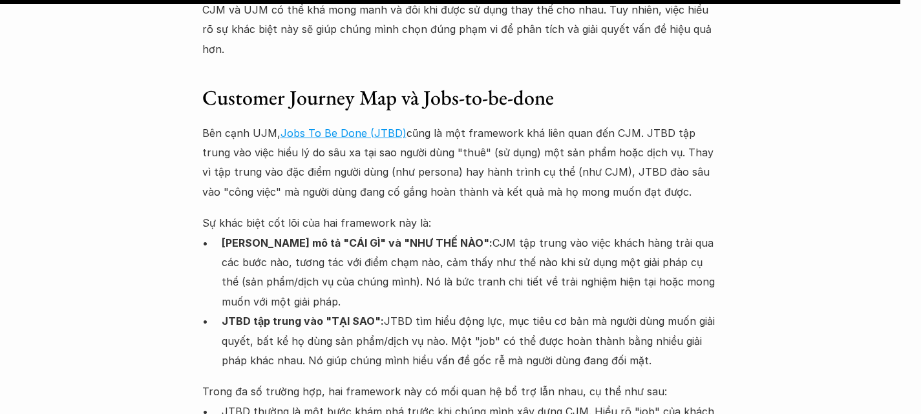
scroll to position [9800, 0]
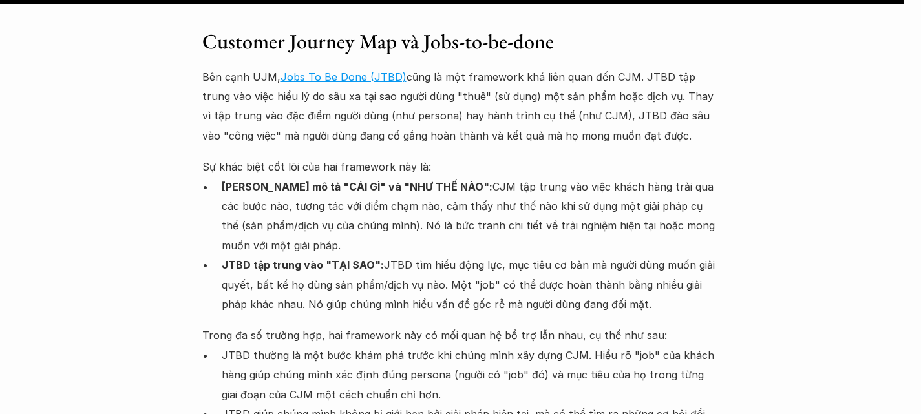
scroll to position [9857, 0]
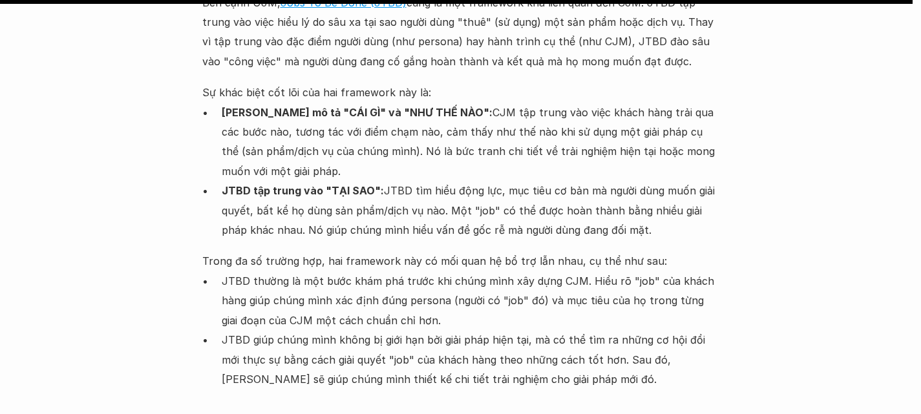
scroll to position [9931, 0]
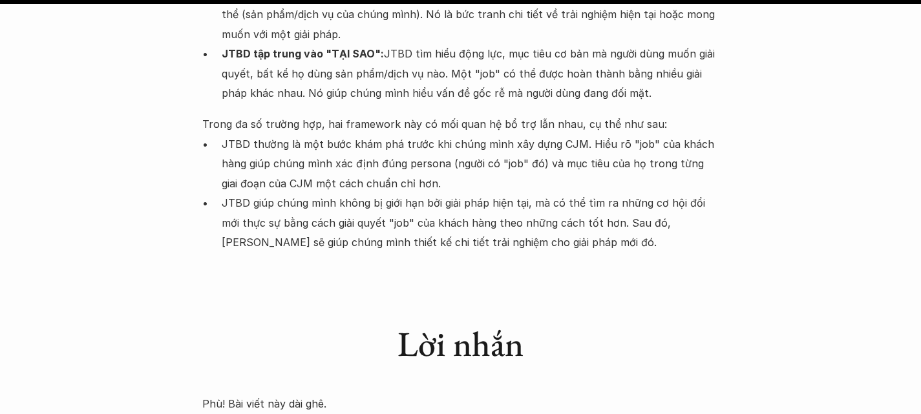
scroll to position [10069, 0]
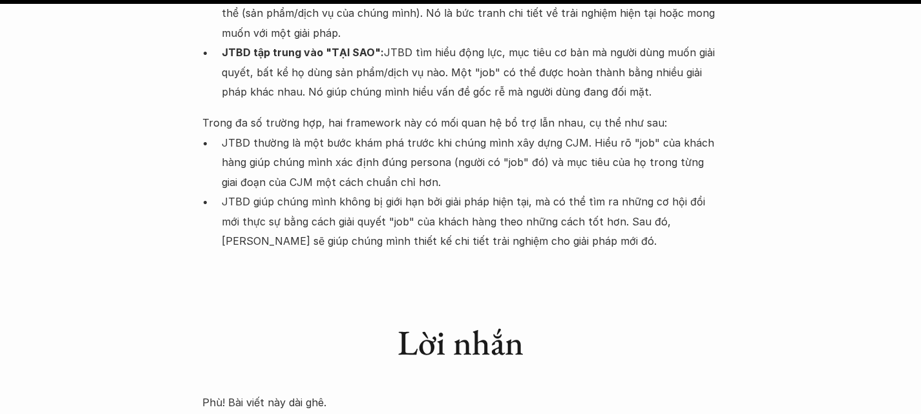
drag, startPoint x: 573, startPoint y: 251, endPoint x: 710, endPoint y: 272, distance: 138.7
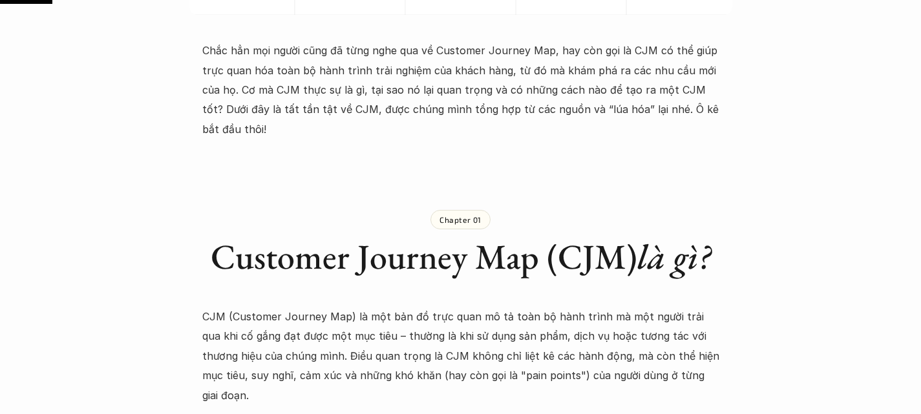
scroll to position [0, 0]
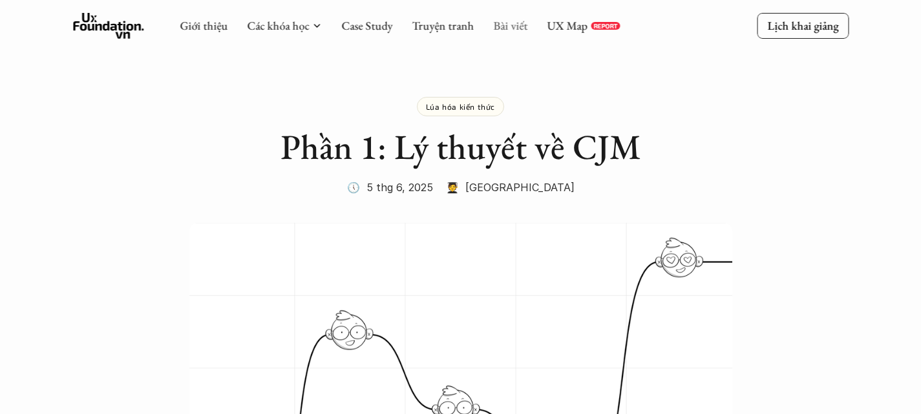
click at [505, 25] on link "Bài viết" at bounding box center [510, 25] width 34 height 15
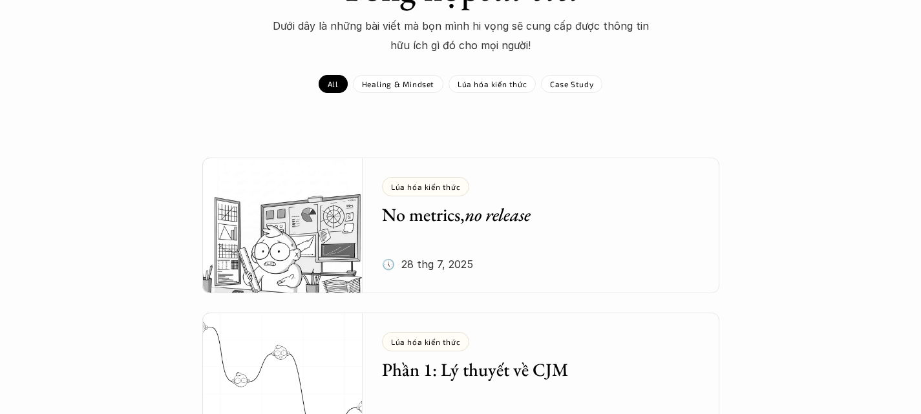
scroll to position [136, 0]
click at [489, 83] on p "Lúa hóa kiến thức" at bounding box center [492, 83] width 69 height 9
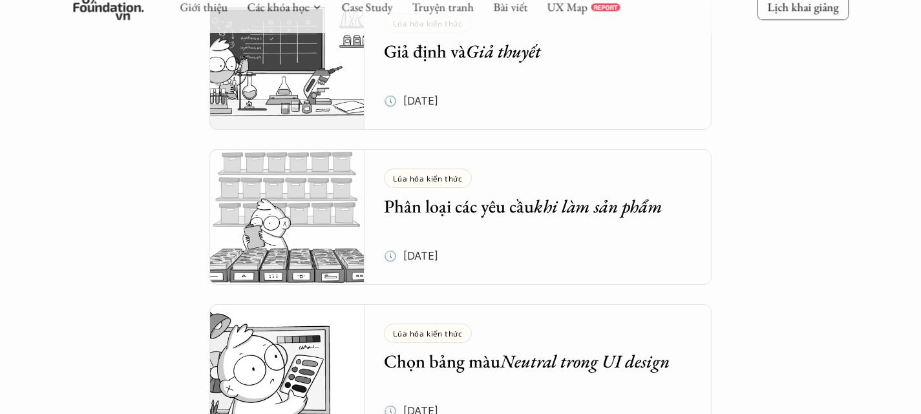
scroll to position [1409, 0]
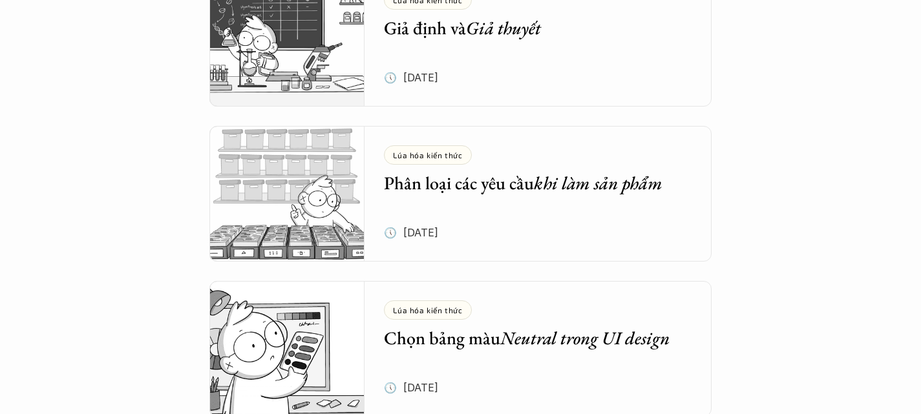
click at [405, 336] on h5 "Chọn bảng màu Neutral trong UI design" at bounding box center [528, 338] width 289 height 23
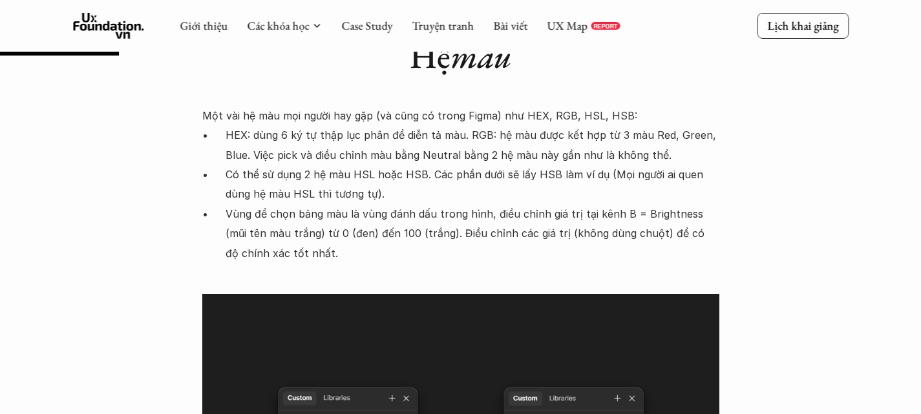
scroll to position [1722, 0]
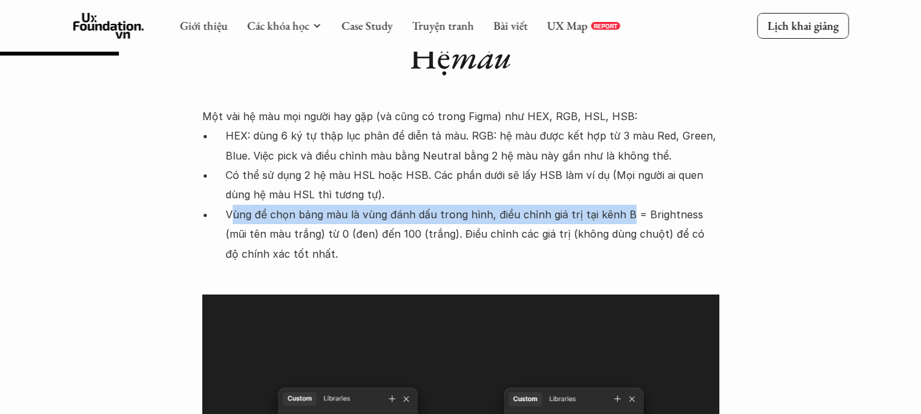
drag, startPoint x: 235, startPoint y: 171, endPoint x: 620, endPoint y: 174, distance: 385.3
click at [620, 205] on p "Vùng để chọn bảng màu là vùng đánh dấu trong hình, điều chỉnh giá trị tại kênh …" at bounding box center [473, 234] width 494 height 59
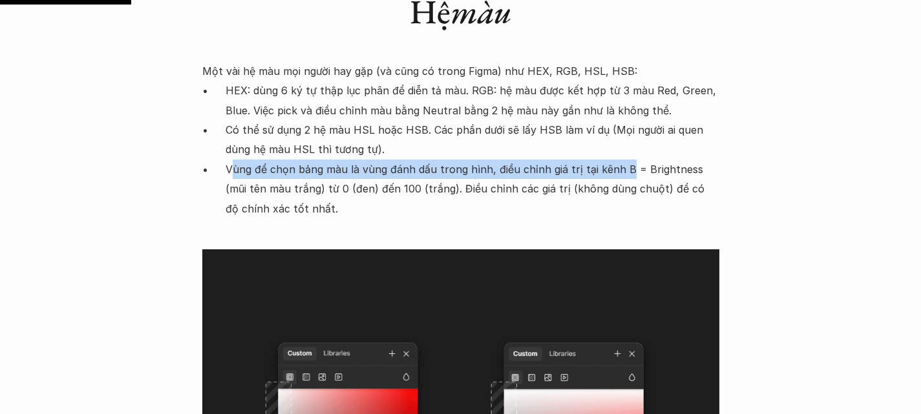
scroll to position [1762, 0]
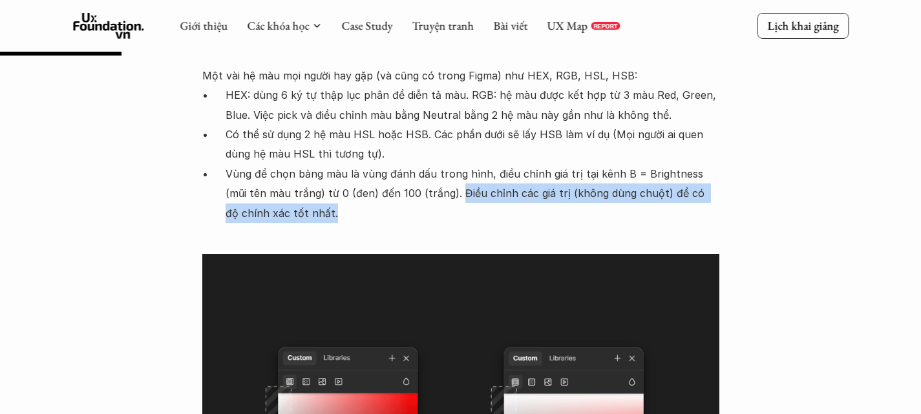
drag, startPoint x: 433, startPoint y: 151, endPoint x: 685, endPoint y: 170, distance: 252.8
click at [685, 170] on p "Vùng để chọn bảng màu là vùng đánh dấu trong hình, điều chỉnh giá trị tại kênh …" at bounding box center [473, 193] width 494 height 59
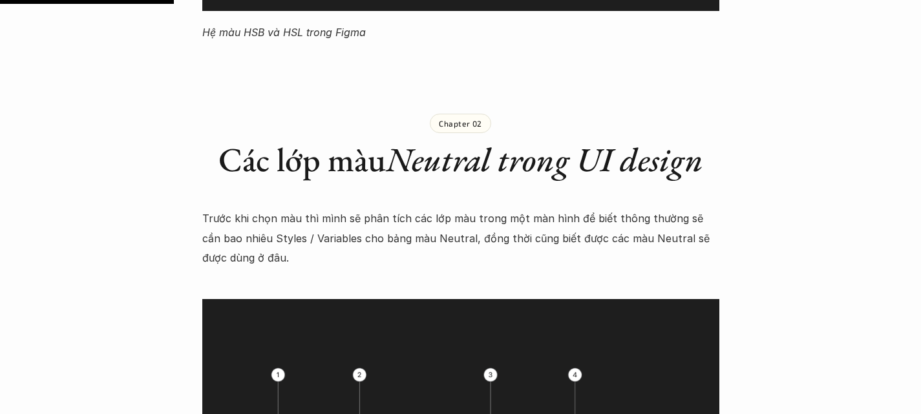
scroll to position [2525, 0]
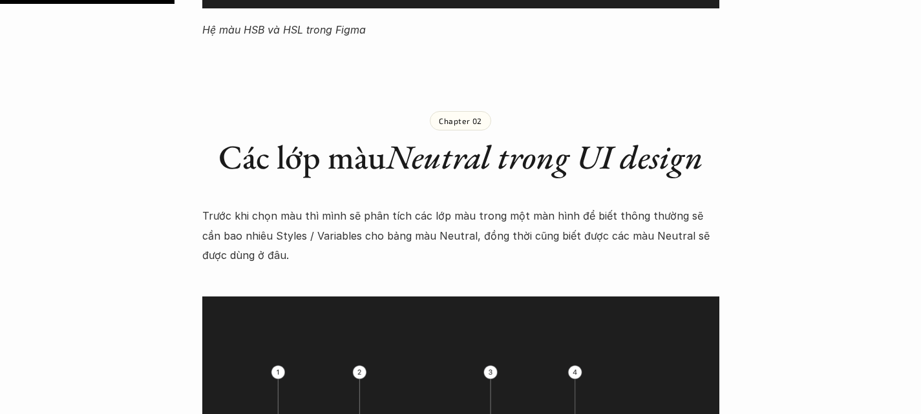
click at [486, 135] on em "Neutral trong UI design" at bounding box center [544, 156] width 317 height 43
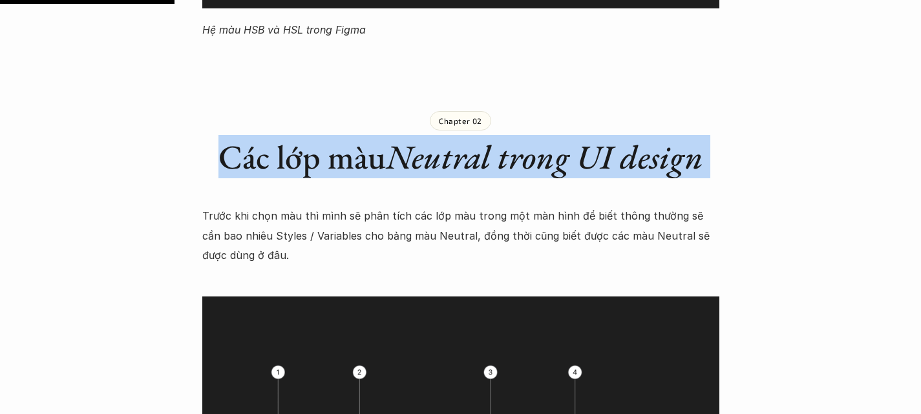
click at [486, 135] on em "Neutral trong UI design" at bounding box center [544, 156] width 317 height 43
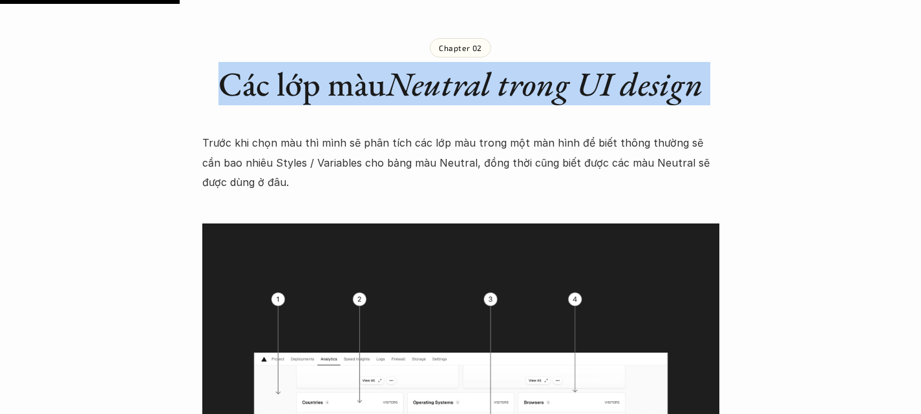
scroll to position [2600, 0]
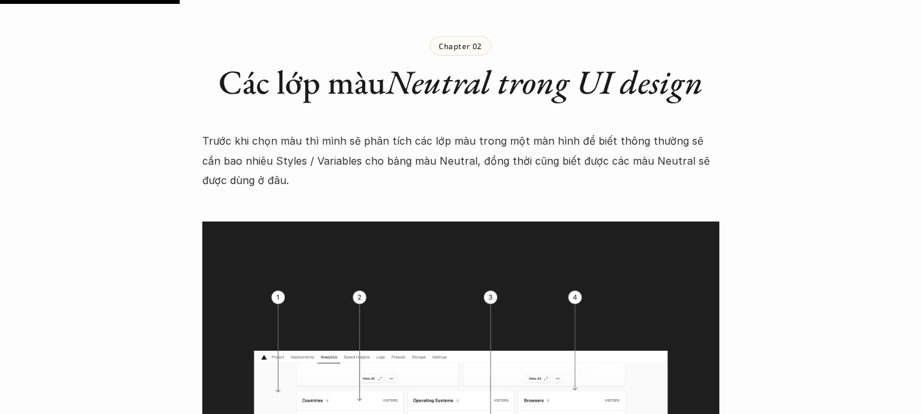
click at [400, 131] on p "Trước khi chọn màu thì mình sẽ phân tích các lớp màu trong một màn hình để biết…" at bounding box center [460, 160] width 517 height 59
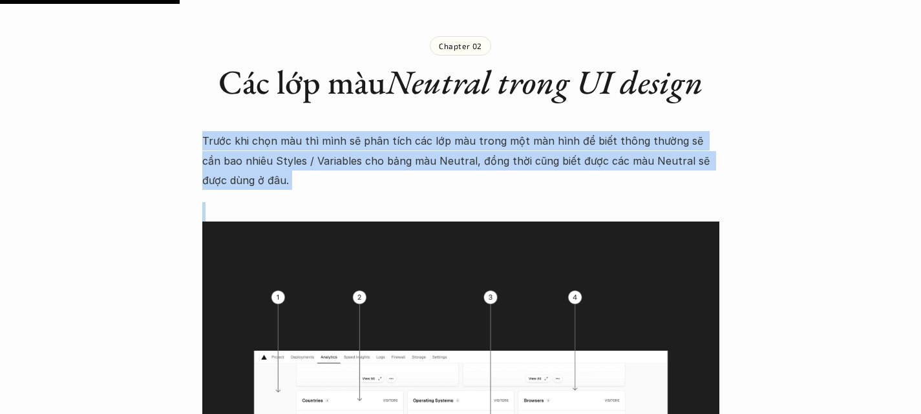
click at [400, 131] on p "Trước khi chọn màu thì mình sẽ phân tích các lớp màu trong một màn hình để biết…" at bounding box center [460, 160] width 517 height 59
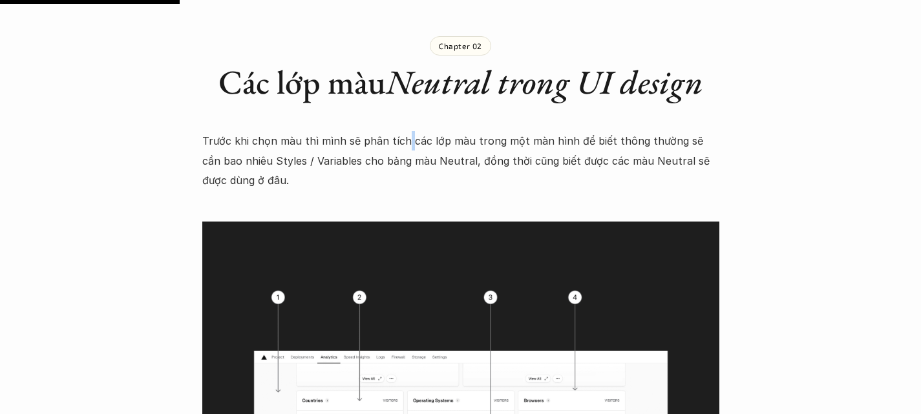
click at [400, 131] on p "Trước khi chọn màu thì mình sẽ phân tích các lớp màu trong một màn hình để biết…" at bounding box center [460, 160] width 517 height 59
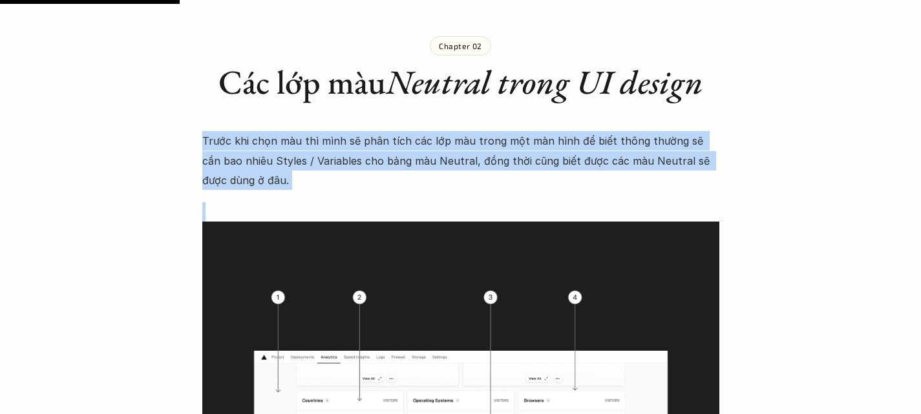
click at [400, 131] on p "Trước khi chọn màu thì mình sẽ phân tích các lớp màu trong một màn hình để biết…" at bounding box center [460, 160] width 517 height 59
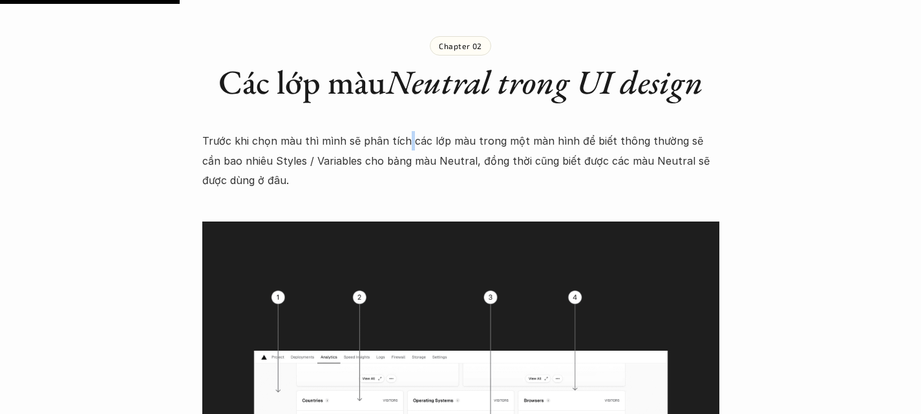
click at [400, 131] on p "Trước khi chọn màu thì mình sẽ phân tích các lớp màu trong một màn hình để biết…" at bounding box center [460, 160] width 517 height 59
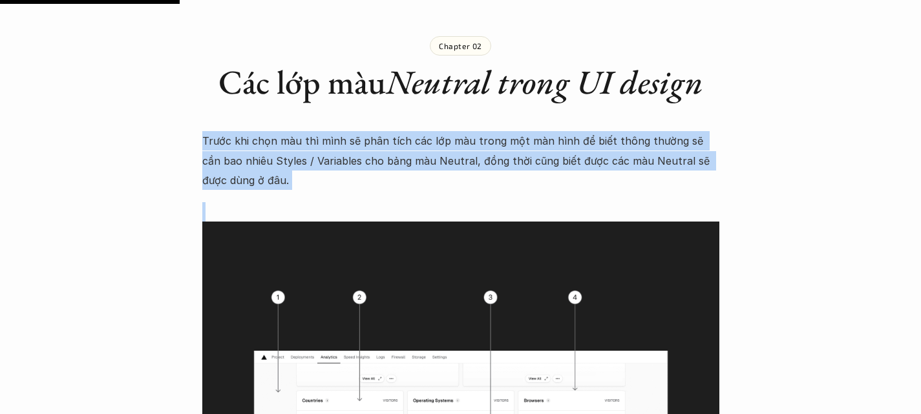
click at [400, 131] on p "Trước khi chọn màu thì mình sẽ phân tích các lớp màu trong một màn hình để biết…" at bounding box center [460, 160] width 517 height 59
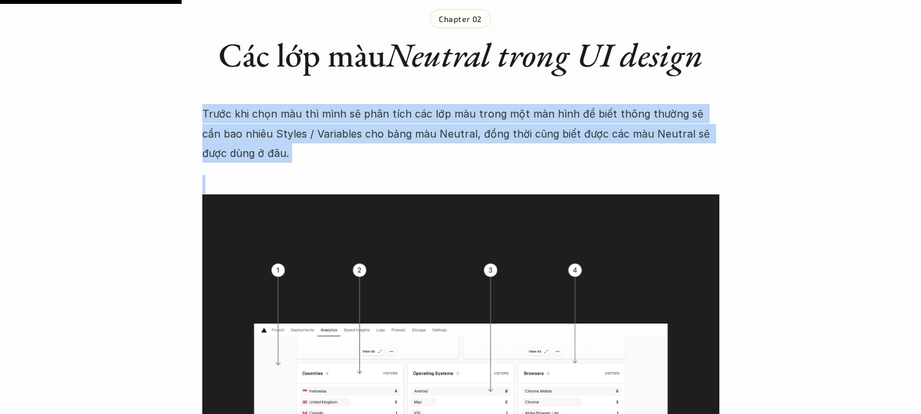
scroll to position [2629, 0]
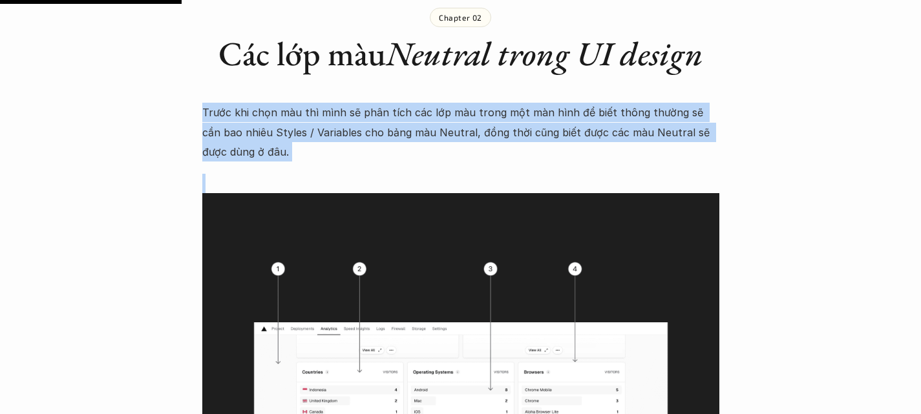
click at [505, 103] on p "Trước khi chọn màu thì mình sẽ phân tích các lớp màu trong một màn hình để biết…" at bounding box center [460, 132] width 517 height 59
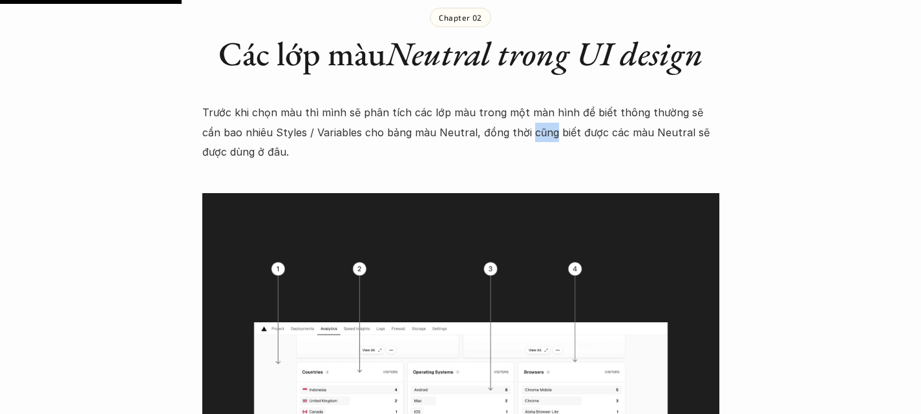
click at [505, 103] on p "Trước khi chọn màu thì mình sẽ phân tích các lớp màu trong một màn hình để biết…" at bounding box center [460, 132] width 517 height 59
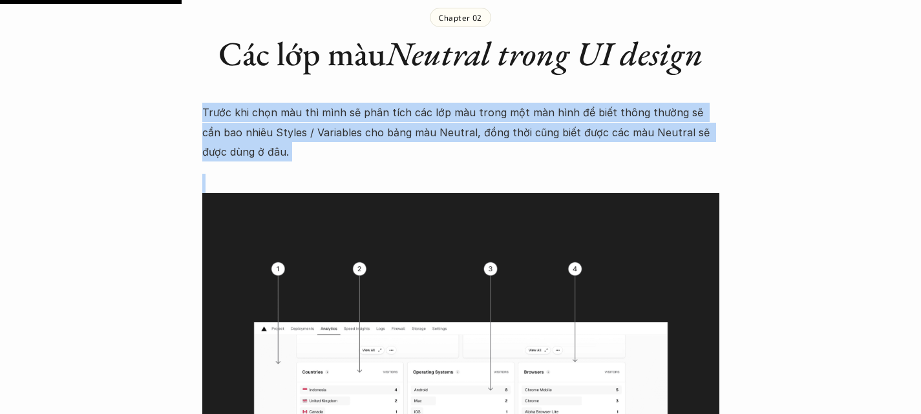
click at [505, 103] on p "Trước khi chọn màu thì mình sẽ phân tích các lớp màu trong một màn hình để biết…" at bounding box center [460, 132] width 517 height 59
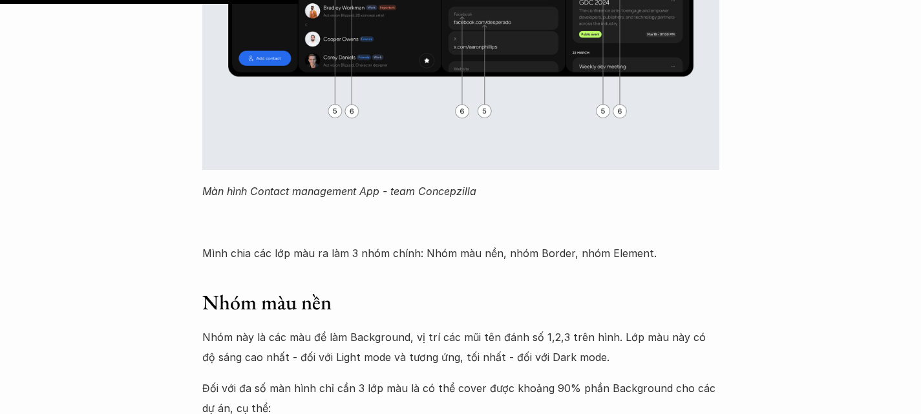
scroll to position [4332, 0]
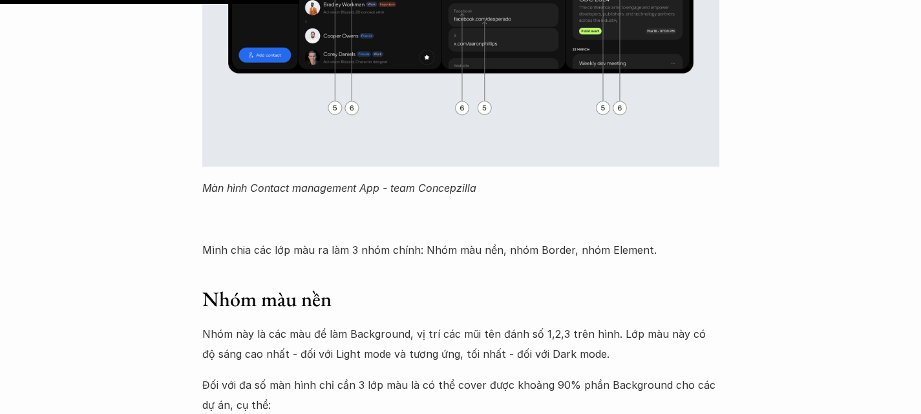
click at [297, 182] on em "Màn hình Contact management App - team Concepzilla" at bounding box center [339, 188] width 274 height 13
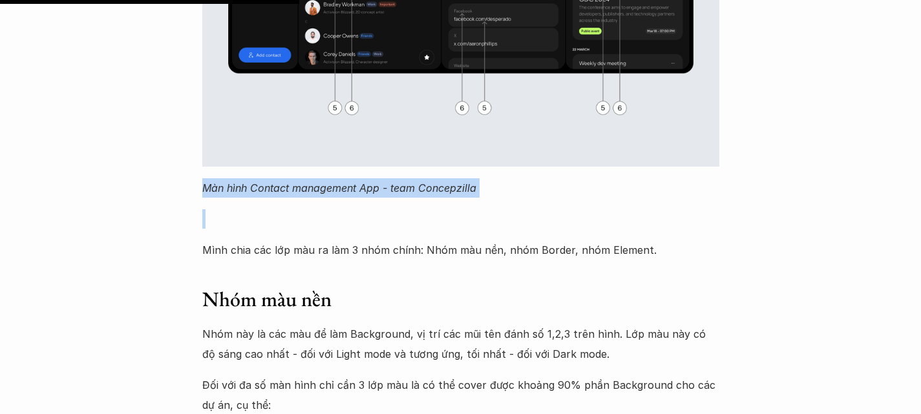
click at [297, 182] on em "Màn hình Contact management App - team Concepzilla" at bounding box center [339, 188] width 274 height 13
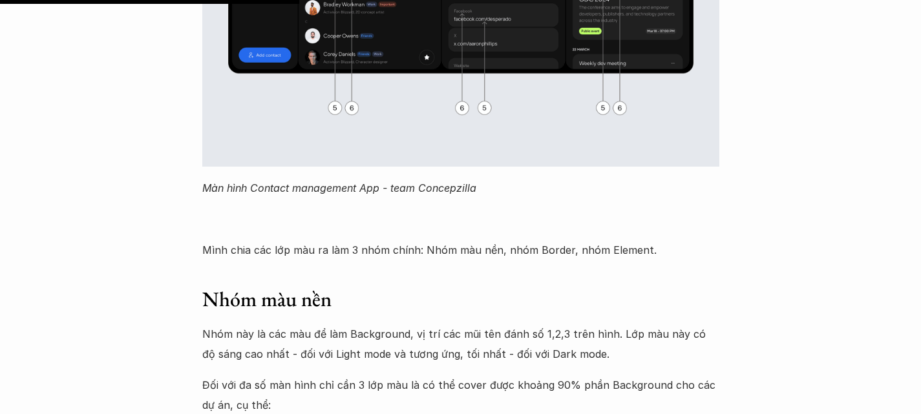
click at [297, 241] on p "Mình chia các lớp màu ra làm 3 nhóm chính: Nhóm màu nền, nhóm Border, nhóm Elem…" at bounding box center [460, 250] width 517 height 19
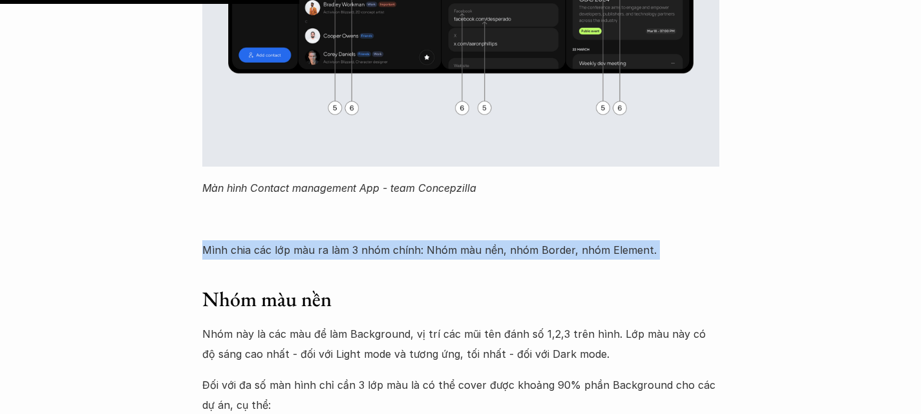
click at [297, 241] on p "Mình chia các lớp màu ra làm 3 nhóm chính: Nhóm màu nền, nhóm Border, nhóm Elem…" at bounding box center [460, 250] width 517 height 19
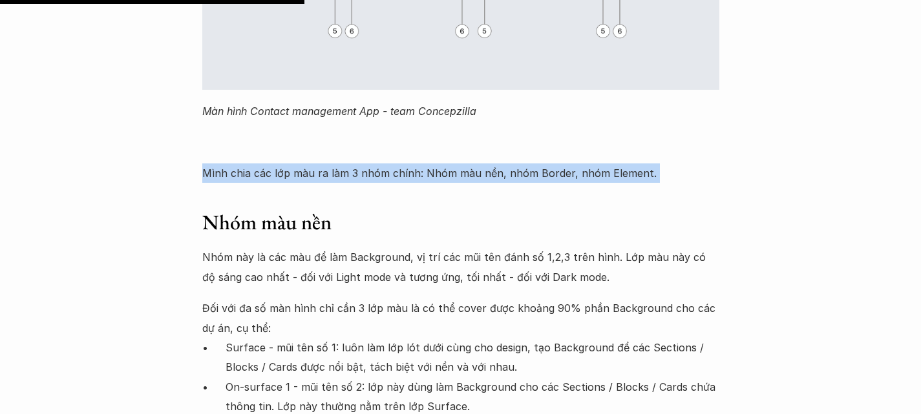
scroll to position [4411, 0]
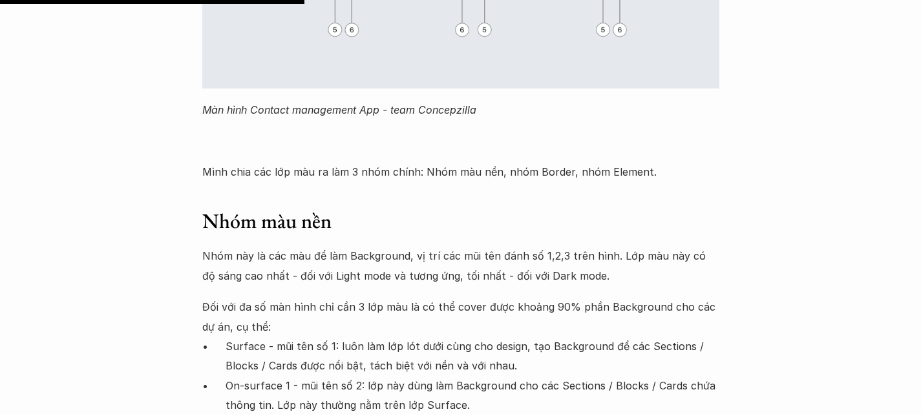
click at [274, 208] on h3 "Nhóm màu nền" at bounding box center [460, 221] width 517 height 27
click at [232, 246] on p "Nhóm này là các màu để làm Background, vị trí các mũi tên đánh số 1,2,3 trên hì…" at bounding box center [460, 265] width 517 height 39
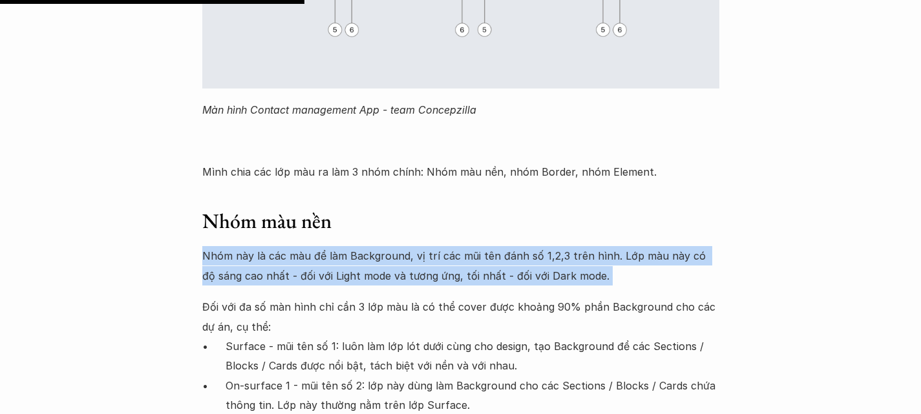
click at [232, 246] on p "Nhóm này là các màu để làm Background, vị trí các mũi tên đánh số 1,2,3 trên hì…" at bounding box center [460, 265] width 517 height 39
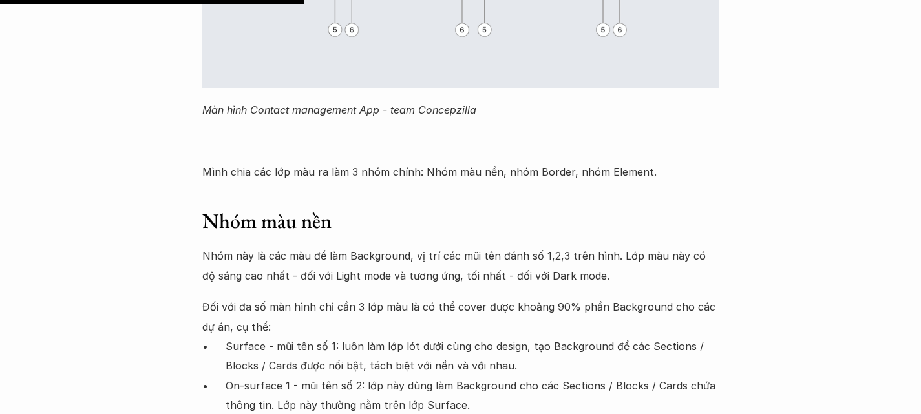
click at [227, 297] on p "Đối với đa số màn hình chỉ cần 3 lớp màu là có thể cover được khoảng 90% phần B…" at bounding box center [460, 316] width 517 height 39
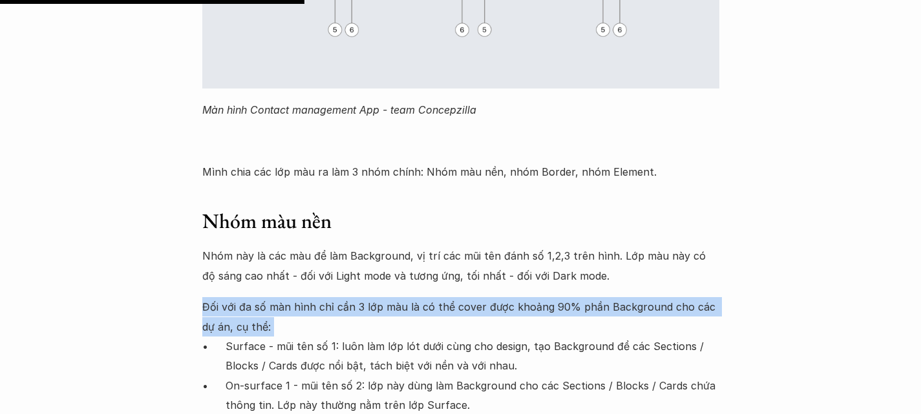
click at [227, 297] on p "Đối với đa số màn hình chỉ cần 3 lớp màu là có thể cover được khoảng 90% phần B…" at bounding box center [460, 316] width 517 height 39
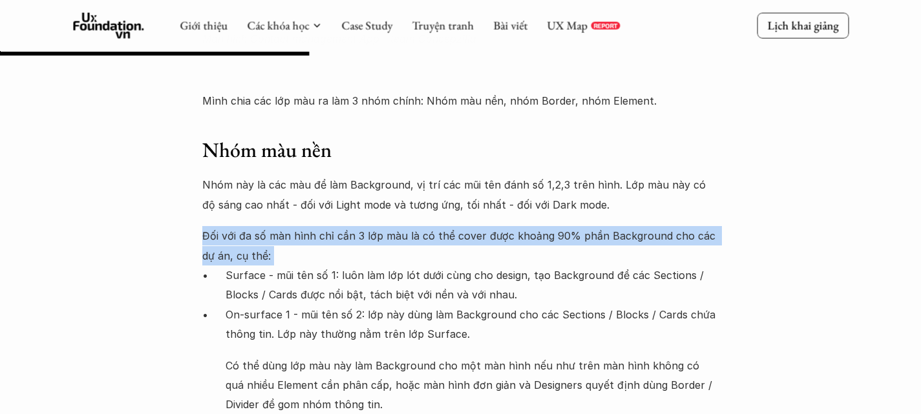
scroll to position [4482, 0]
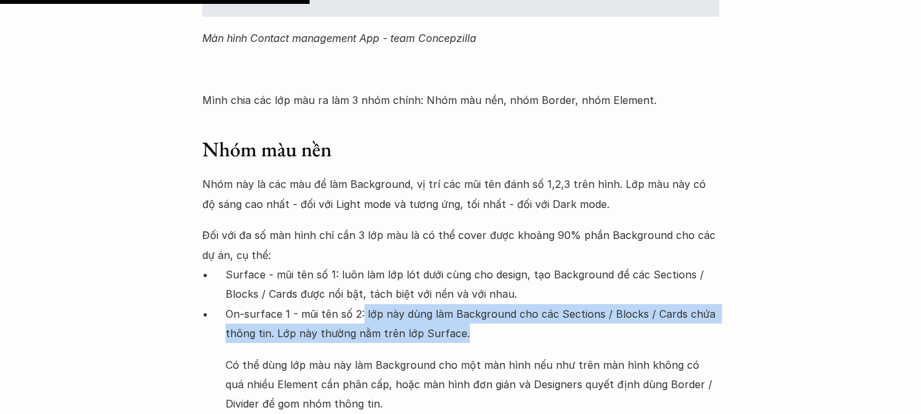
drag, startPoint x: 363, startPoint y: 202, endPoint x: 487, endPoint y: 220, distance: 126.1
click at [487, 305] on p "On-surface 1 - mũi tên số 2: lớp này dùng làm Background cho các Sections / Blo…" at bounding box center [473, 324] width 494 height 39
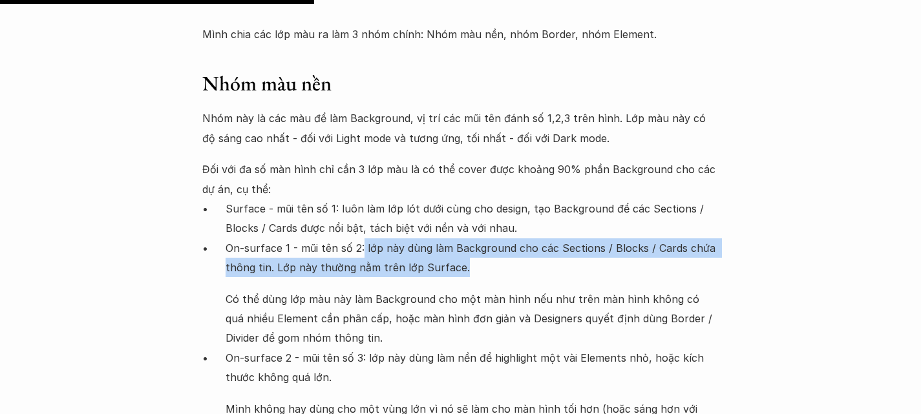
scroll to position [4549, 0]
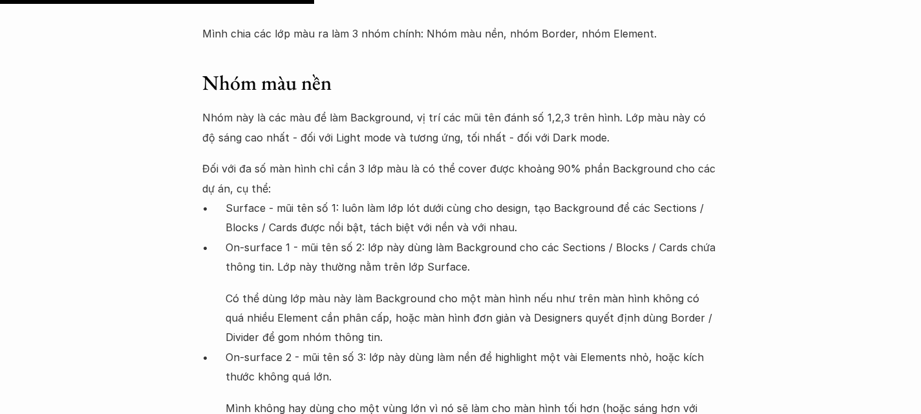
click at [221, 198] on ul "Surface - mũi tên số 1: luôn làm lớp lót dưới cùng cho design, tạo Background đ…" at bounding box center [460, 317] width 517 height 239
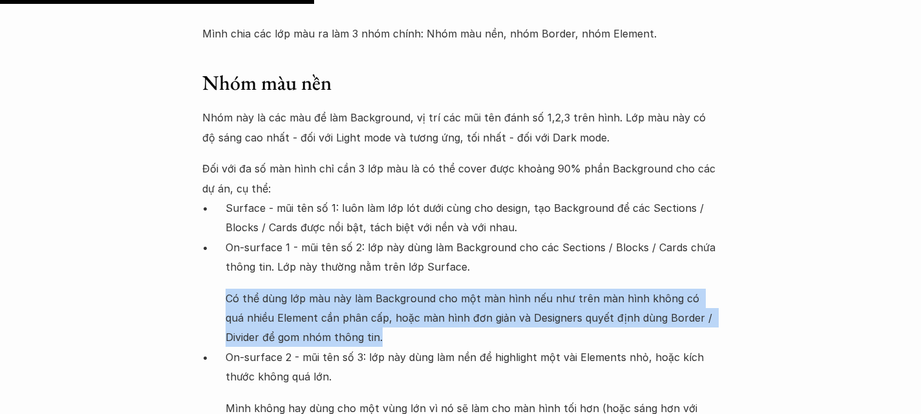
drag, startPoint x: 221, startPoint y: 178, endPoint x: 463, endPoint y: 220, distance: 245.3
click at [463, 220] on ul "Surface - mũi tên số 1: luôn làm lớp lót dưới cùng cho design, tạo Background đ…" at bounding box center [460, 317] width 517 height 239
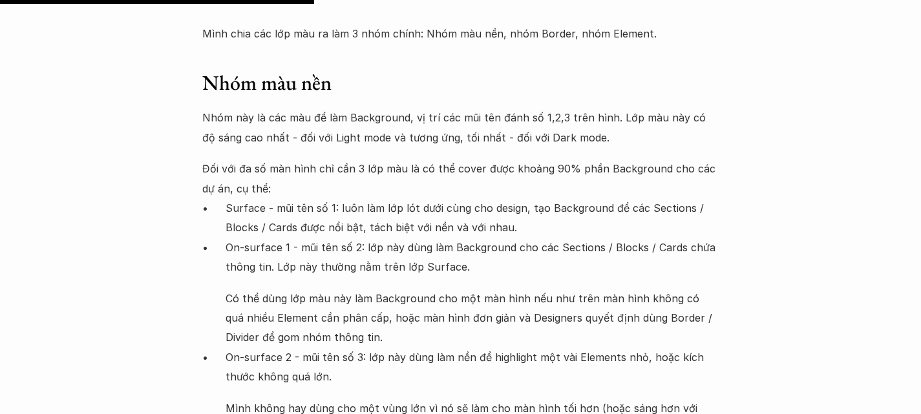
click at [386, 348] on p "On-surface 2 - mũi tên số 3: lớp này dùng làm nền để highlight một vài Elements…" at bounding box center [473, 367] width 494 height 39
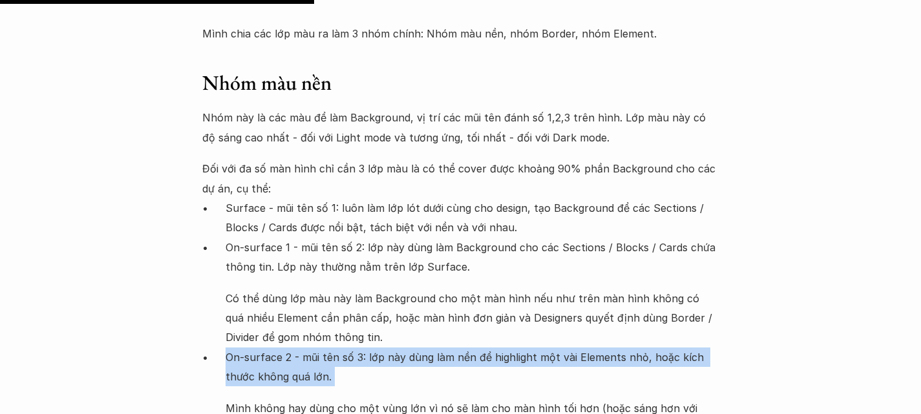
click at [386, 348] on p "On-surface 2 - mũi tên số 3: lớp này dùng làm nền để highlight một vài Elements…" at bounding box center [473, 367] width 494 height 39
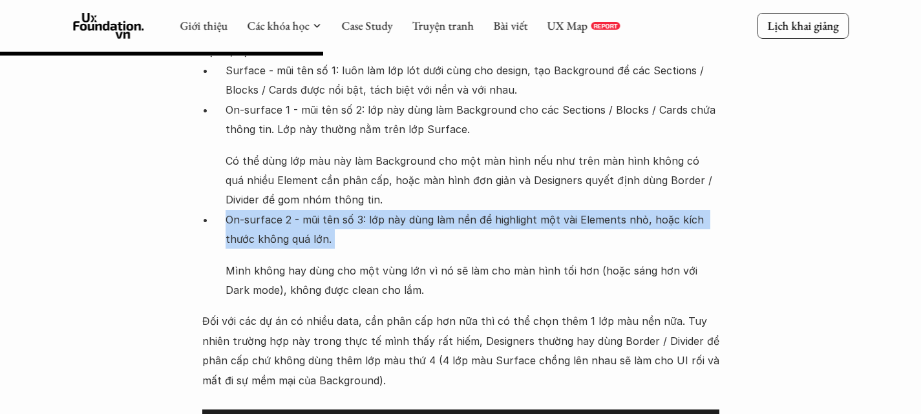
scroll to position [4686, 0]
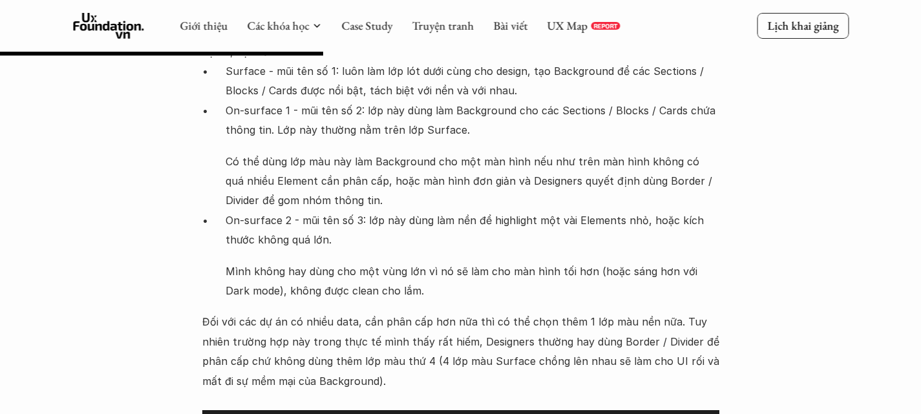
click at [266, 262] on p "Mình không hay dùng cho một vùng lớn vì nó sẽ làm cho màn hình tối hơn (hoặc sá…" at bounding box center [473, 281] width 494 height 39
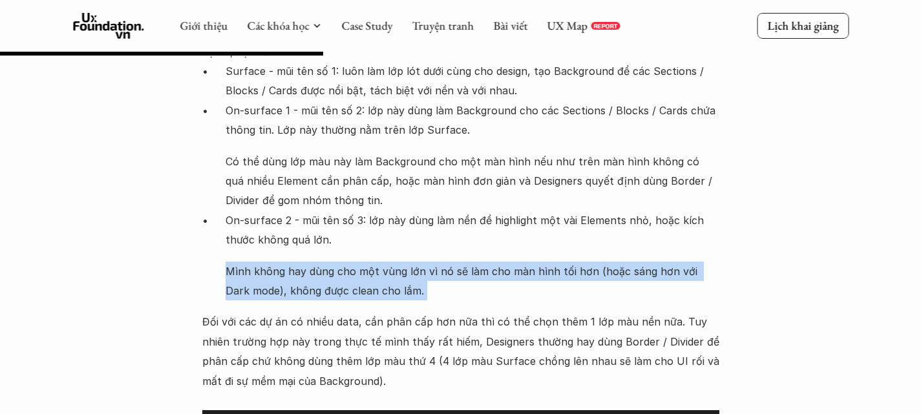
click at [266, 262] on p "Mình không hay dùng cho một vùng lớn vì nó sẽ làm cho màn hình tối hơn (hoặc sá…" at bounding box center [473, 281] width 494 height 39
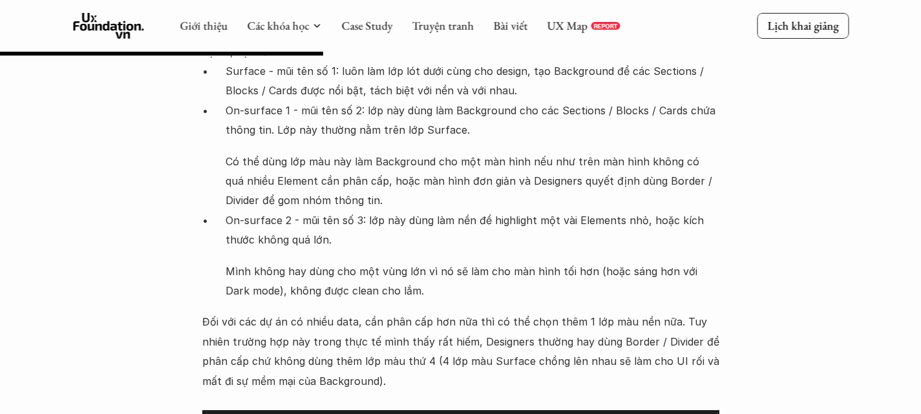
click at [464, 312] on p "Đối với các dự án có nhiều data, cần phân cấp hơn nữa thì có thể chọn thêm 1 lớ…" at bounding box center [460, 361] width 517 height 98
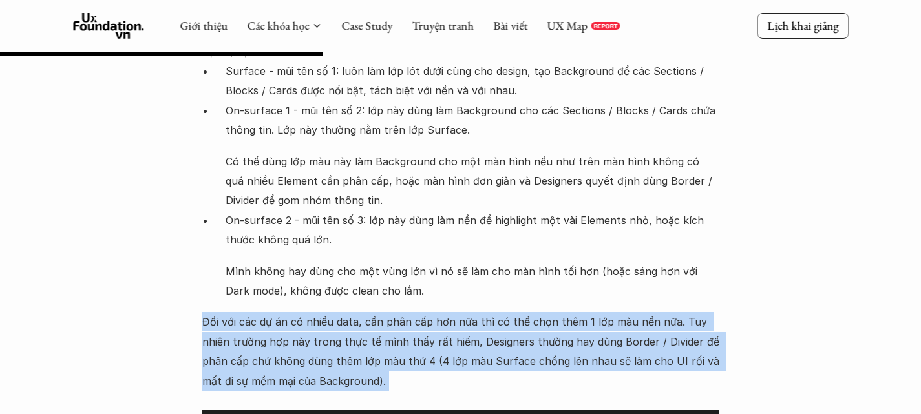
click at [464, 312] on p "Đối với các dự án có nhiều data, cần phân cấp hơn nữa thì có thể chọn thêm 1 lớ…" at bounding box center [460, 361] width 517 height 98
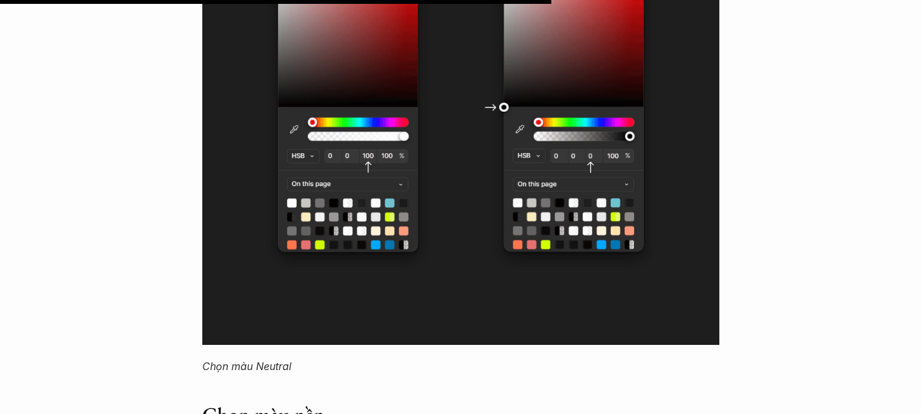
scroll to position [7991, 0]
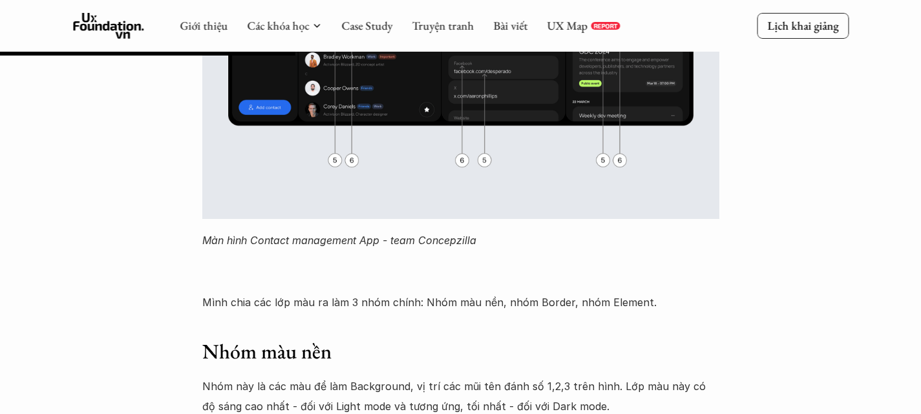
scroll to position [4279, 0]
click at [256, 294] on p "Mình chia các lớp màu ra làm 3 nhóm chính: Nhóm màu nền, nhóm Border, nhóm Elem…" at bounding box center [460, 303] width 517 height 19
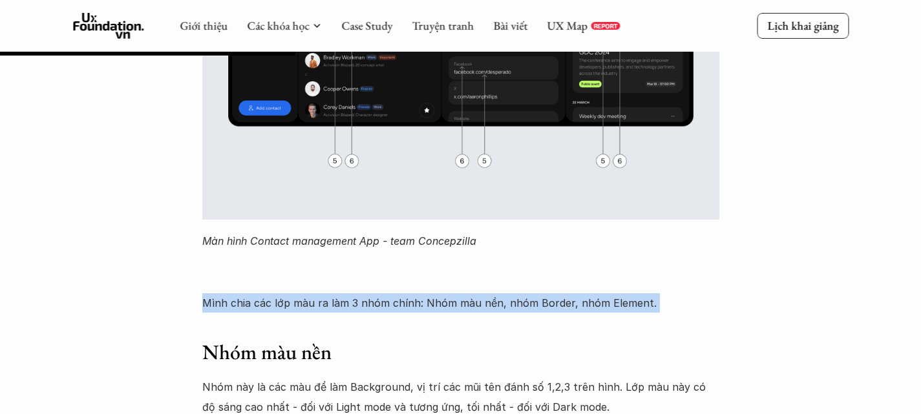
click at [256, 294] on p "Mình chia các lớp màu ra làm 3 nhóm chính: Nhóm màu nền, nhóm Border, nhóm Elem…" at bounding box center [460, 303] width 517 height 19
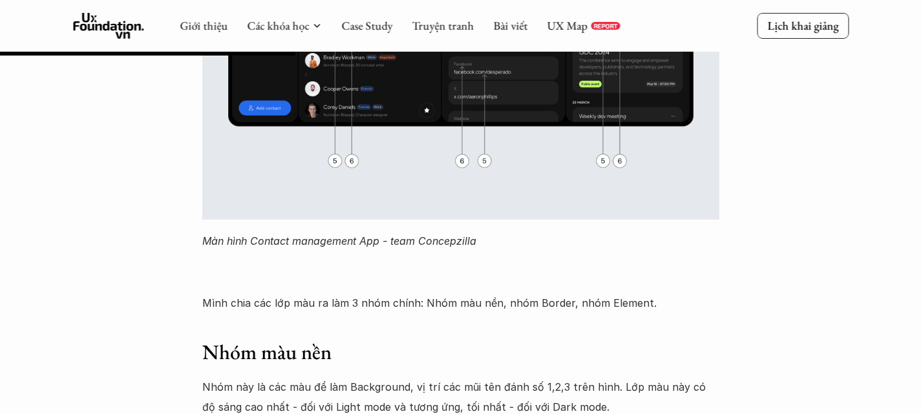
click at [299, 235] on em "Màn hình Contact management App - team Concepzilla" at bounding box center [339, 241] width 274 height 13
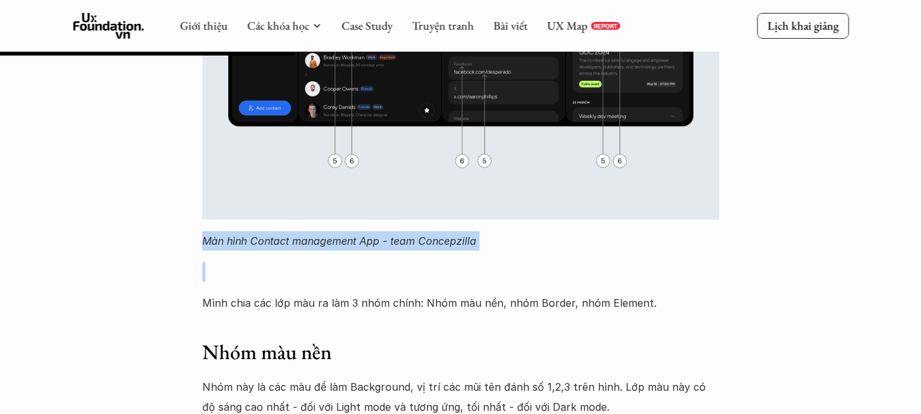
click at [299, 235] on em "Màn hình Contact management App - team Concepzilla" at bounding box center [339, 241] width 274 height 13
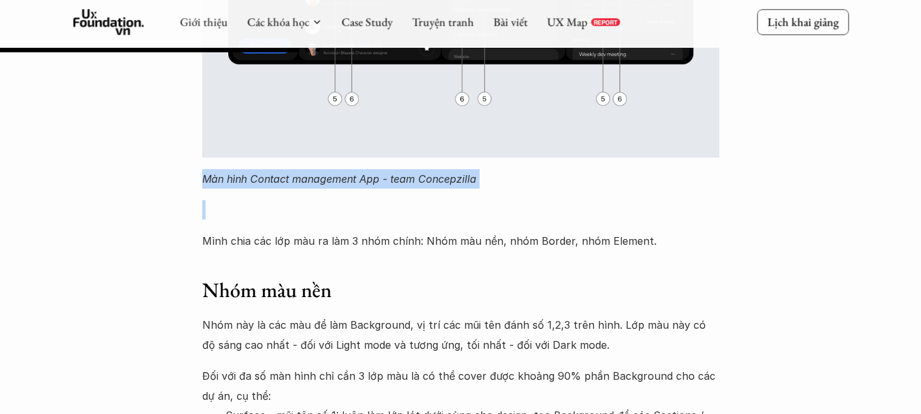
scroll to position [4342, 0]
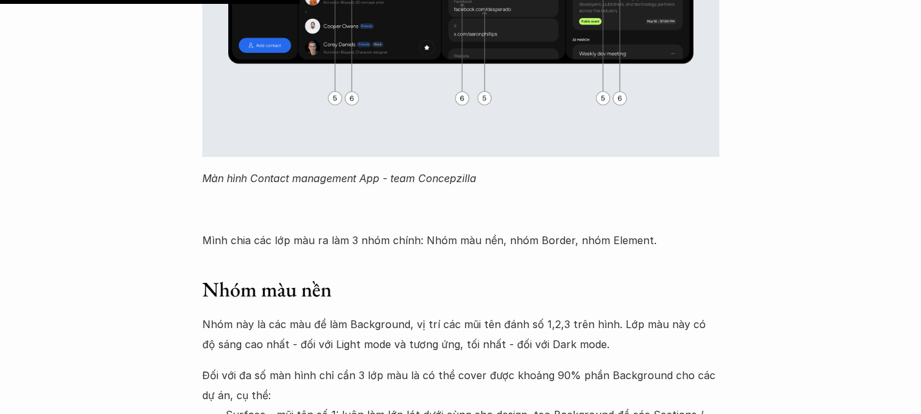
click at [291, 231] on p "Mình chia các lớp màu ra làm 3 nhóm chính: Nhóm màu nền, nhóm Border, nhóm Elem…" at bounding box center [460, 240] width 517 height 19
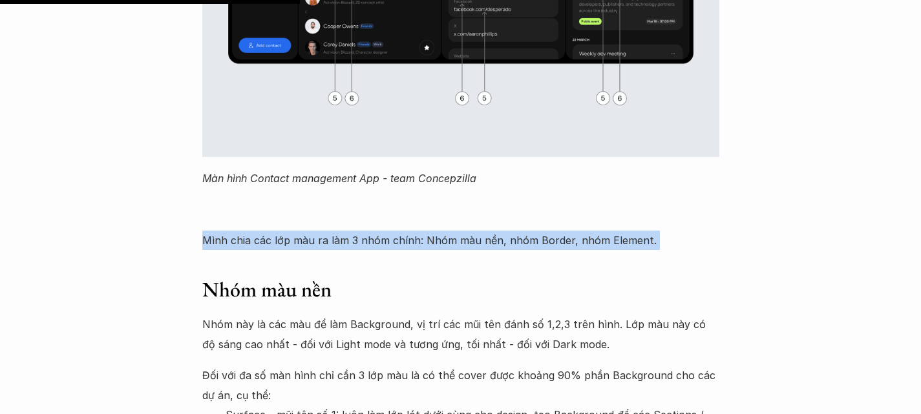
click at [291, 231] on p "Mình chia các lớp màu ra làm 3 nhóm chính: Nhóm màu nền, nhóm Border, nhóm Elem…" at bounding box center [460, 240] width 517 height 19
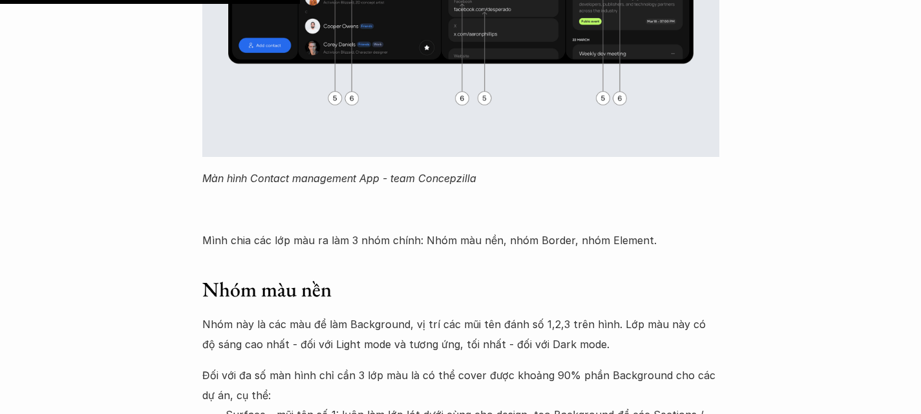
click at [284, 277] on h3 "Nhóm màu nền" at bounding box center [460, 290] width 517 height 27
click at [355, 231] on p "Mình chia các lớp màu ra làm 3 nhóm chính: Nhóm màu nền, nhóm Border, nhóm Elem…" at bounding box center [460, 240] width 517 height 19
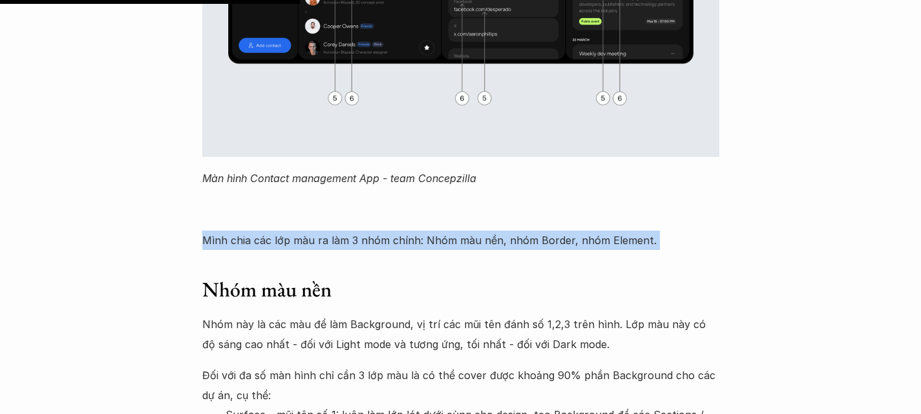
click at [355, 231] on p "Mình chia các lớp màu ra làm 3 nhóm chính: Nhóm màu nền, nhóm Border, nhóm Elem…" at bounding box center [460, 240] width 517 height 19
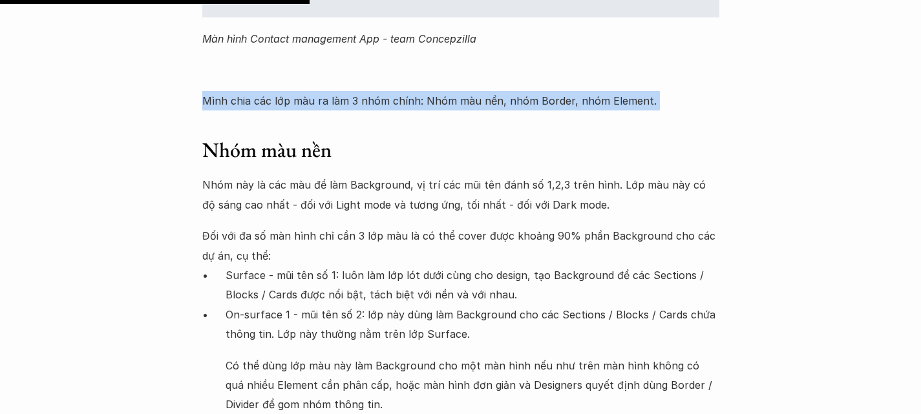
scroll to position [4483, 0]
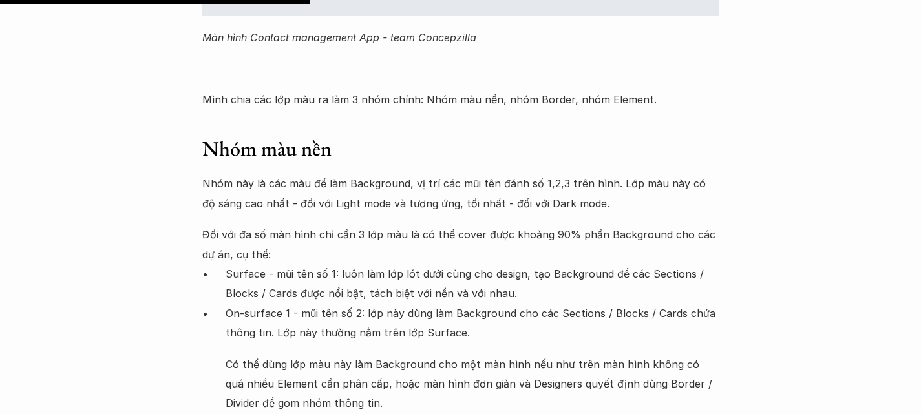
click at [292, 225] on p "Đối với đa số màn hình chỉ cần 3 lớp màu là có thể cover được khoảng 90% phần B…" at bounding box center [460, 244] width 517 height 39
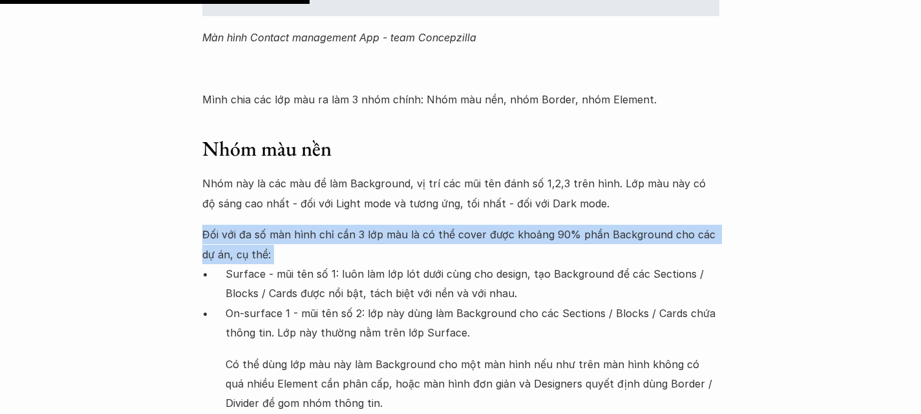
click at [292, 225] on p "Đối với đa số màn hình chỉ cần 3 lớp màu là có thể cover được khoảng 90% phần B…" at bounding box center [460, 244] width 517 height 39
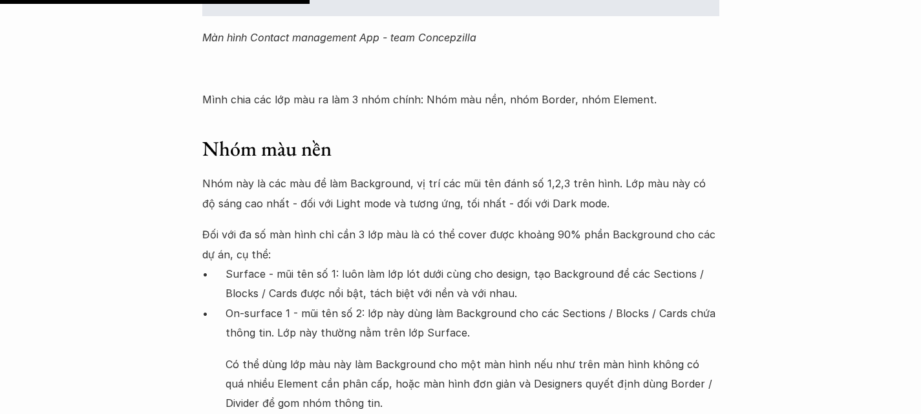
click at [286, 264] on p "Surface - mũi tên số 1: luôn làm lớp lót dưới cùng cho design, tạo Background đ…" at bounding box center [473, 283] width 494 height 39
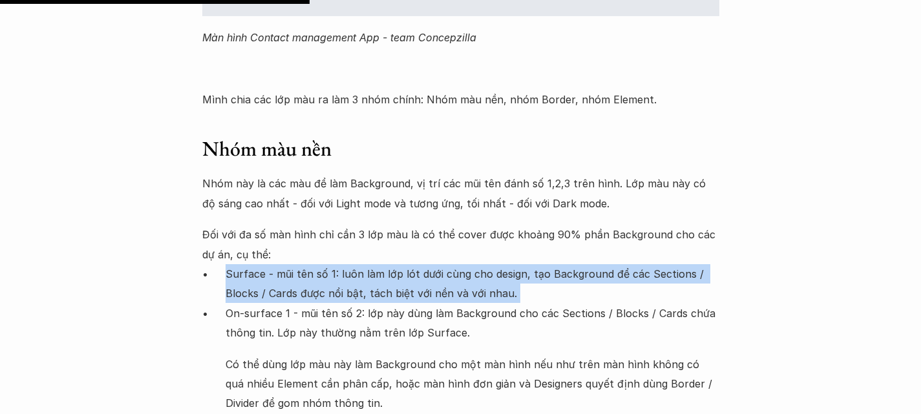
click at [286, 264] on p "Surface - mũi tên số 1: luôn làm lớp lót dưới cùng cho design, tạo Background đ…" at bounding box center [473, 283] width 494 height 39
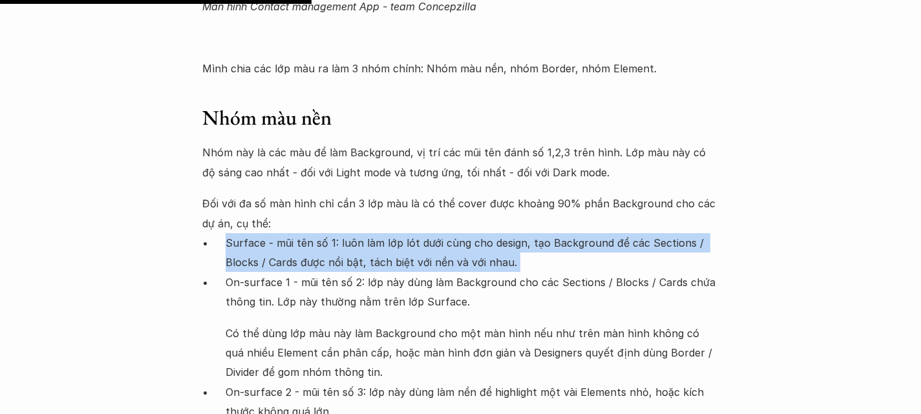
scroll to position [4515, 0]
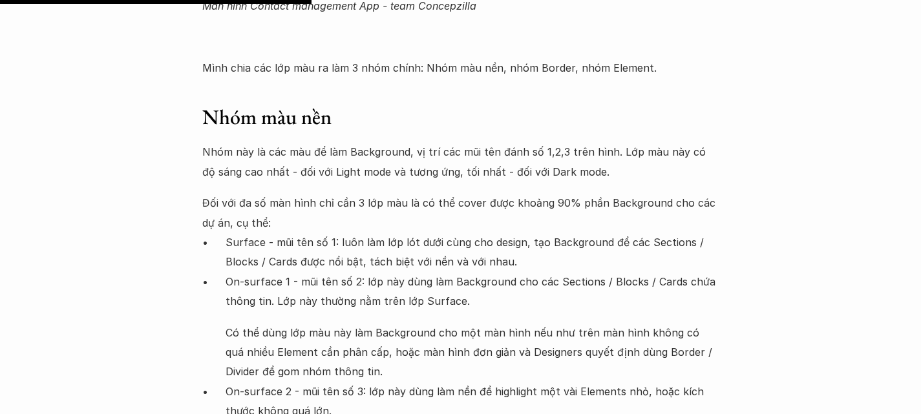
click at [283, 272] on p "On-surface 1 - mũi tên số 2: lớp này dùng làm Background cho các Sections / Blo…" at bounding box center [473, 291] width 494 height 39
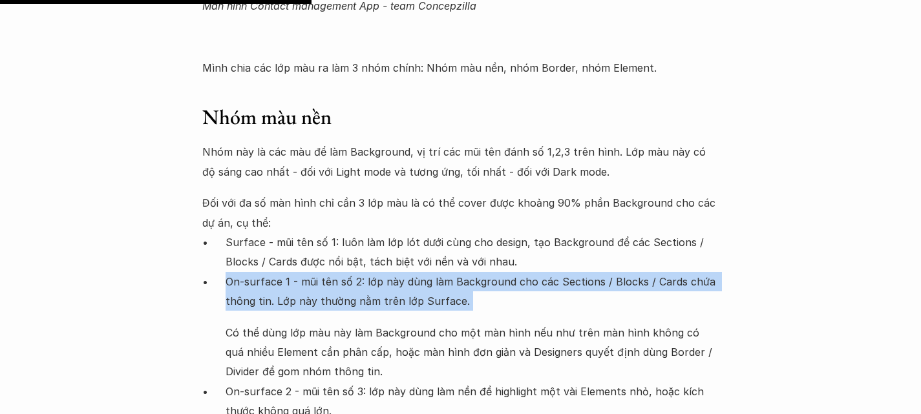
click at [283, 272] on p "On-surface 1 - mũi tên số 2: lớp này dùng làm Background cho các Sections / Blo…" at bounding box center [473, 291] width 494 height 39
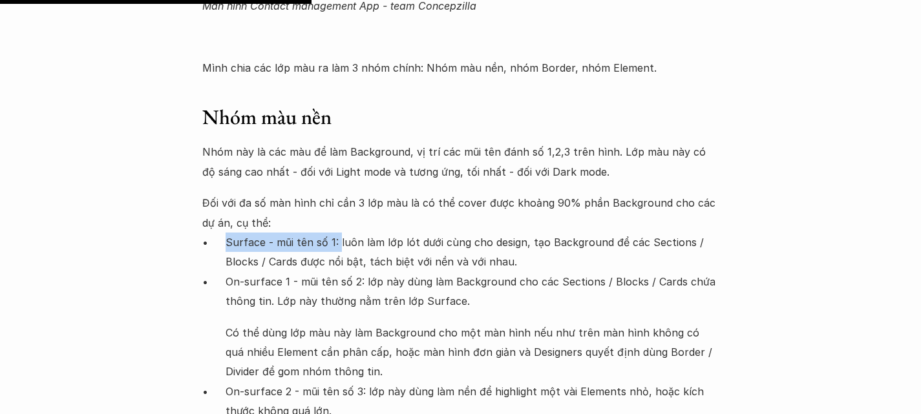
drag, startPoint x: 224, startPoint y: 134, endPoint x: 337, endPoint y: 129, distance: 113.3
click at [337, 233] on ul "Surface - mũi tên số 1: luôn làm lớp lót dưới cùng cho design, tạo Background đ…" at bounding box center [460, 352] width 517 height 239
click at [337, 233] on p "Surface - mũi tên số 1: luôn làm lớp lót dưới cùng cho design, tạo Background đ…" at bounding box center [473, 252] width 494 height 39
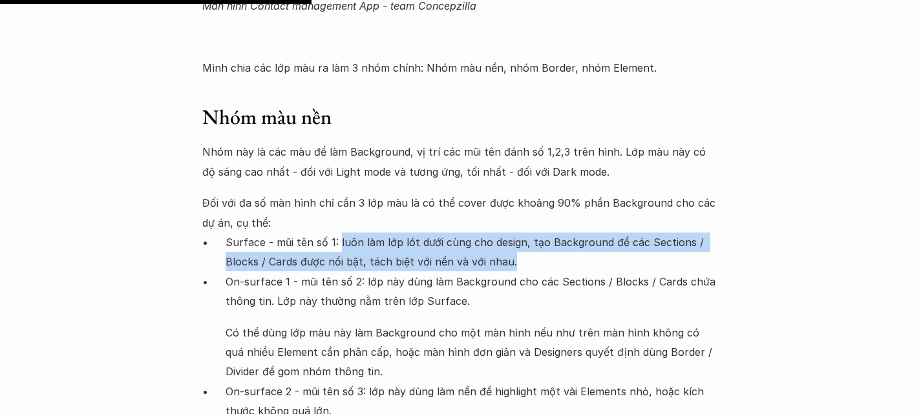
drag, startPoint x: 337, startPoint y: 129, endPoint x: 643, endPoint y: 151, distance: 306.0
click at [643, 233] on p "Surface - mũi tên số 1: luôn làm lớp lót dưới cùng cho design, tạo Background đ…" at bounding box center [473, 252] width 494 height 39
